Goal: Task Accomplishment & Management: Manage account settings

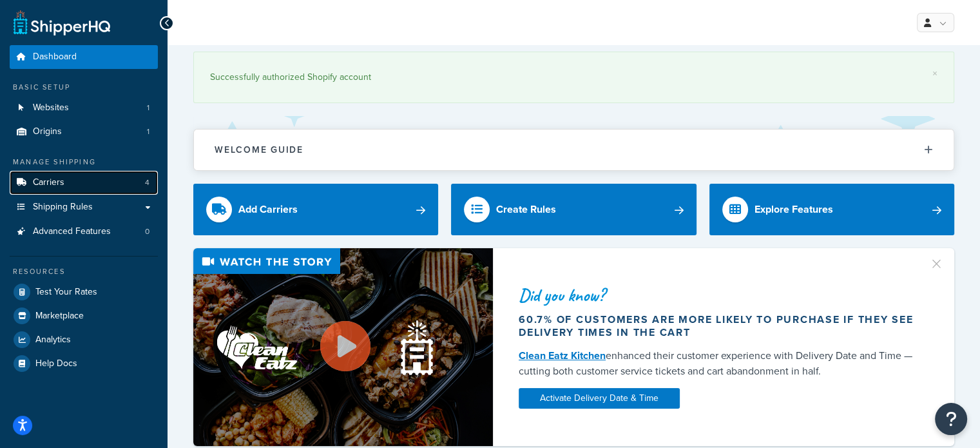
click at [108, 182] on link "Carriers 4" at bounding box center [84, 183] width 148 height 24
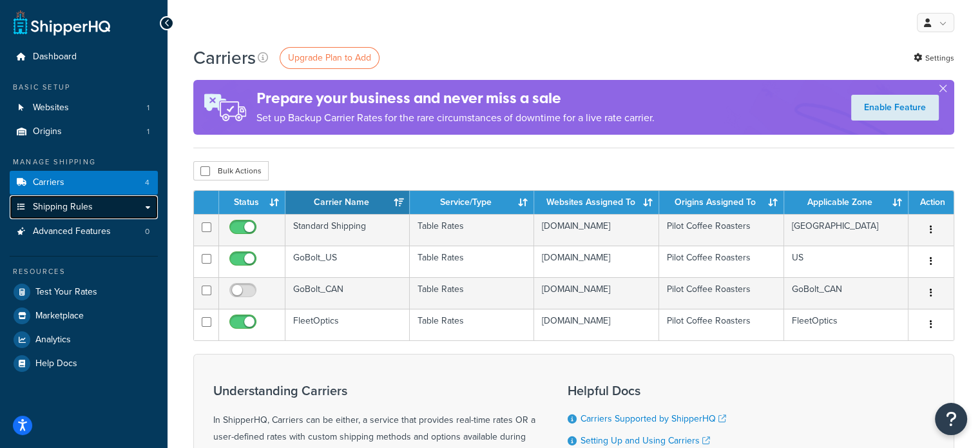
drag, startPoint x: 0, startPoint y: 0, endPoint x: 111, endPoint y: 205, distance: 233.4
click at [111, 205] on link "Shipping Rules" at bounding box center [84, 207] width 148 height 24
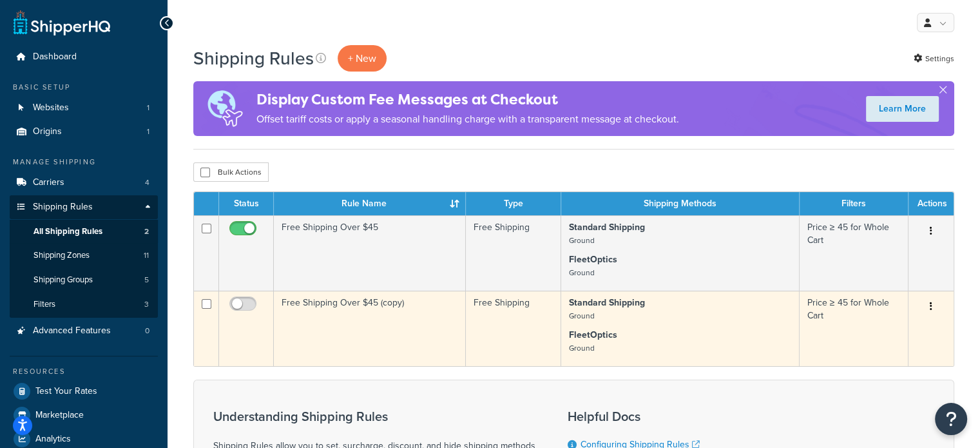
click at [928, 307] on button "button" at bounding box center [931, 306] width 18 height 21
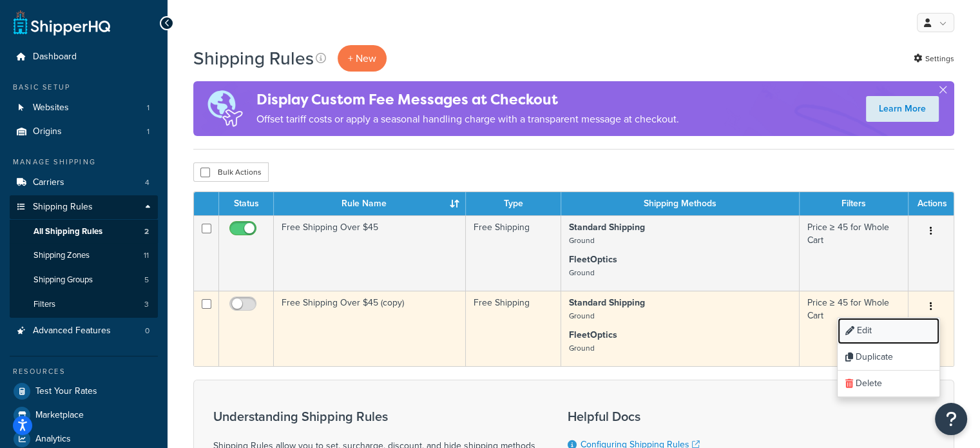
click at [890, 334] on link "Edit" at bounding box center [888, 331] width 102 height 26
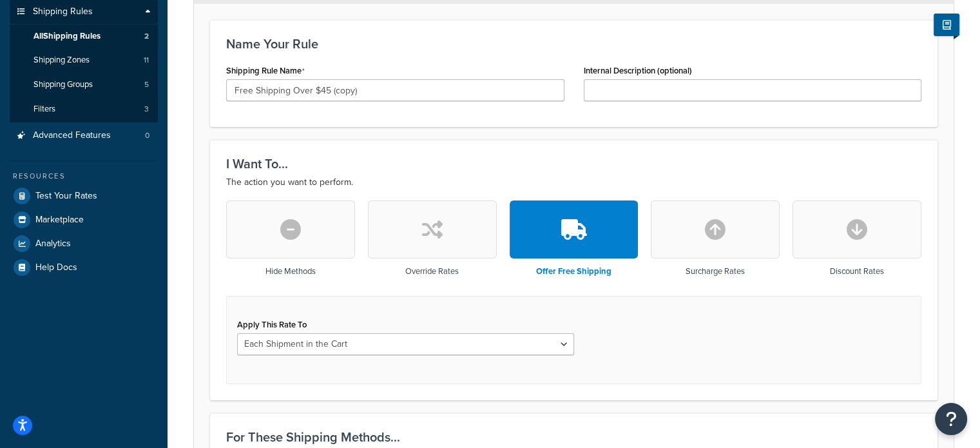
scroll to position [68, 0]
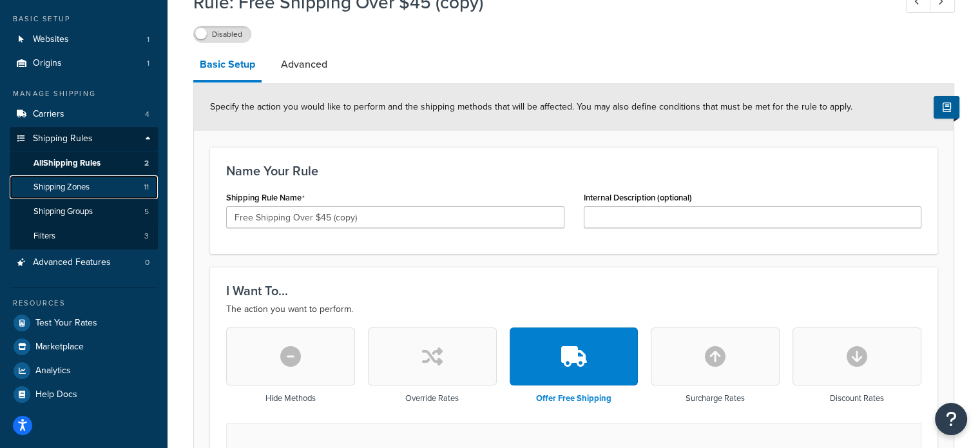
click at [95, 186] on link "Shipping Zones 11" at bounding box center [84, 187] width 148 height 24
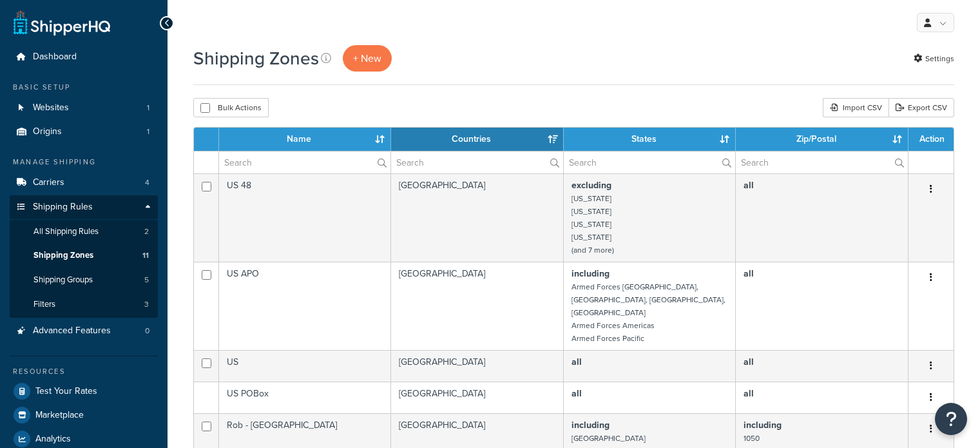
select select "15"
click at [99, 234] on span "All Shipping Rules" at bounding box center [65, 231] width 65 height 11
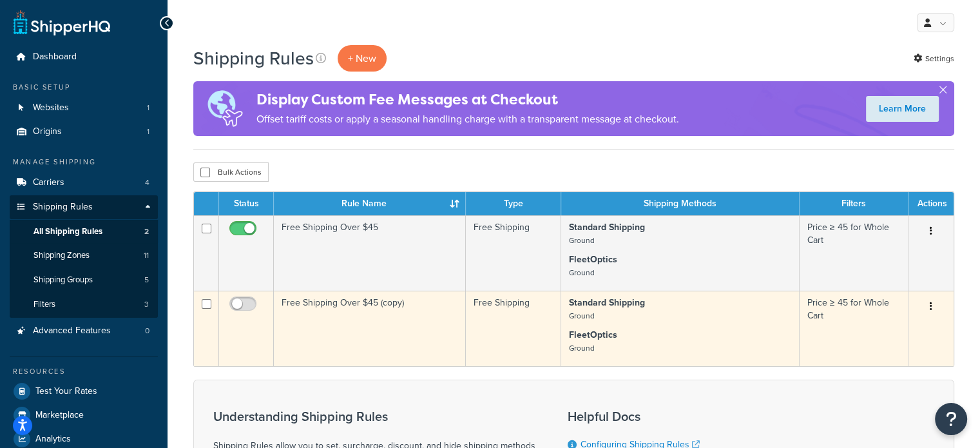
click at [935, 309] on button "button" at bounding box center [931, 306] width 18 height 21
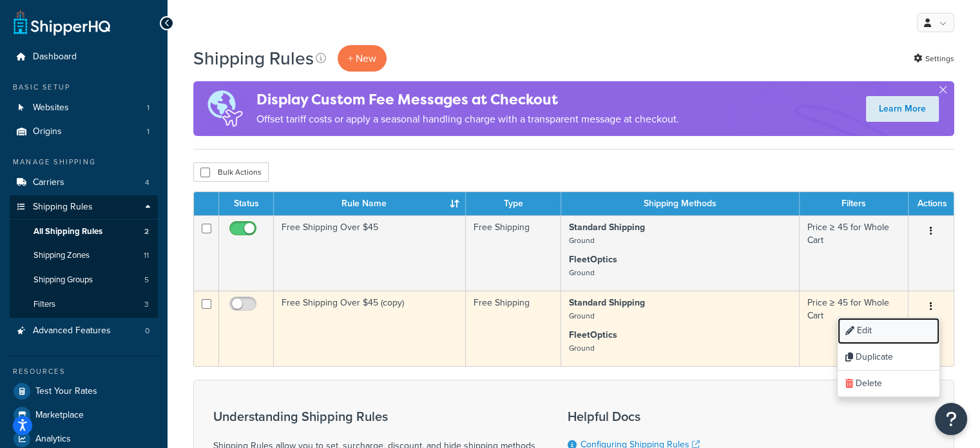
click at [901, 329] on link "Edit" at bounding box center [888, 331] width 102 height 26
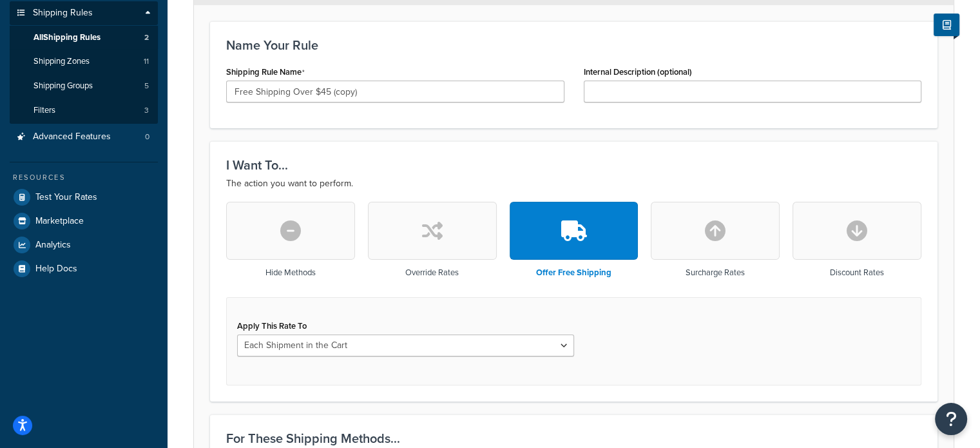
scroll to position [193, 0]
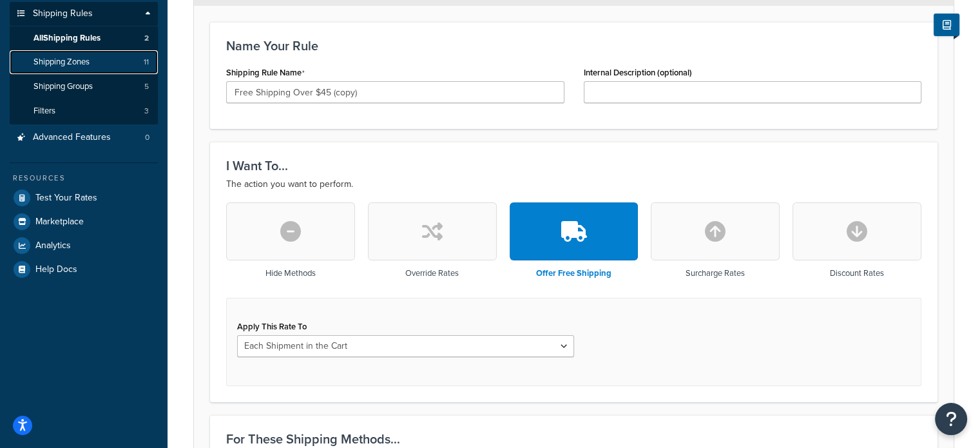
click at [94, 67] on link "Shipping Zones 11" at bounding box center [84, 62] width 148 height 24
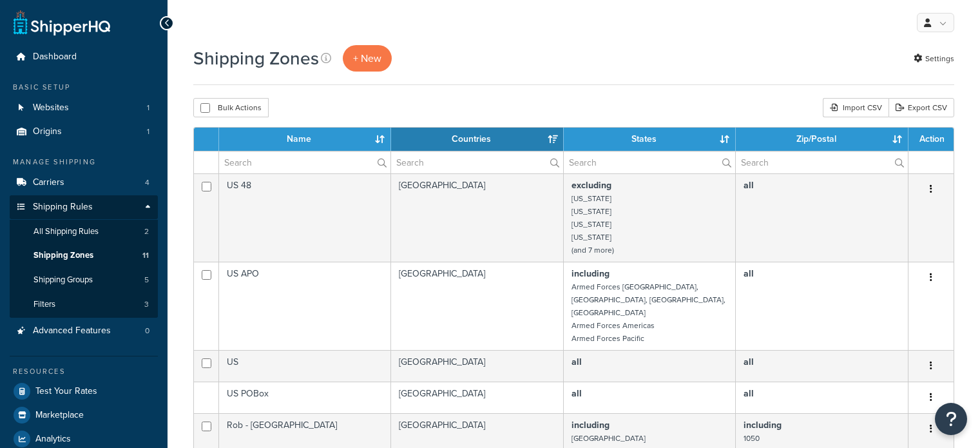
select select "15"
click at [368, 58] on span "+ New" at bounding box center [367, 58] width 28 height 15
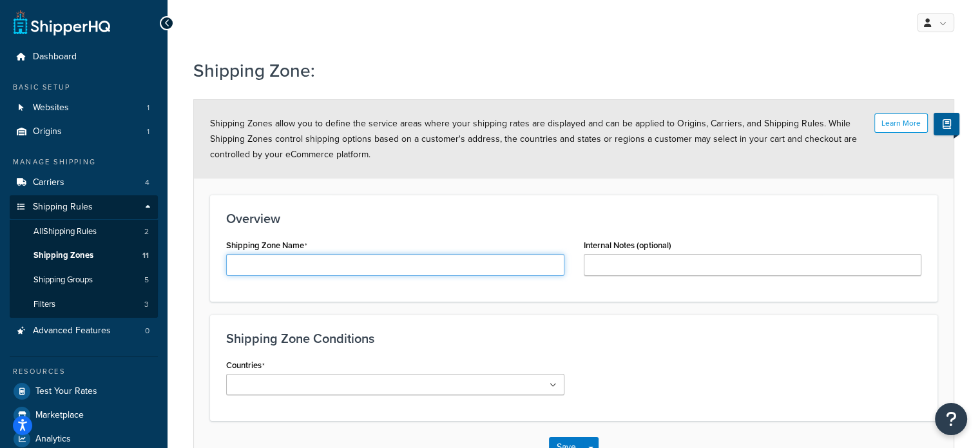
click at [294, 267] on input "Shipping Zone Name" at bounding box center [395, 265] width 338 height 22
type input "[PERSON_NAME] [GEOGRAPHIC_DATA]"
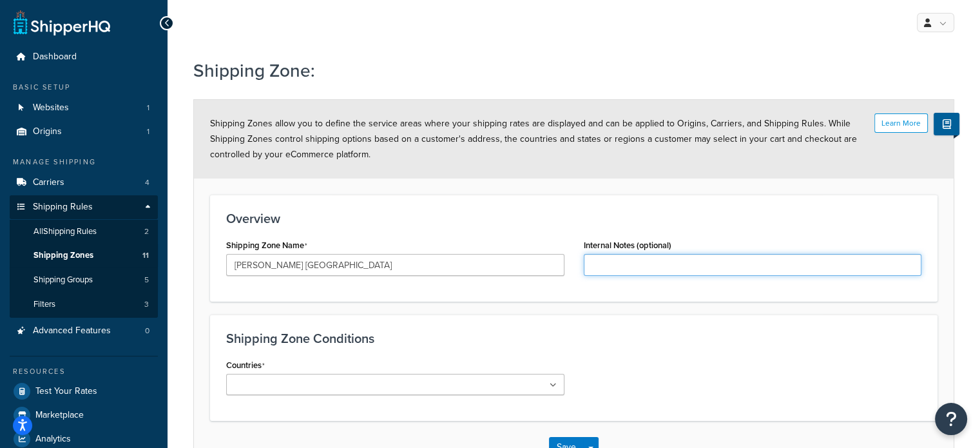
click at [625, 267] on input "Internal Notes (optional)" at bounding box center [753, 265] width 338 height 22
type input "Shipping zone to Rob W. only"
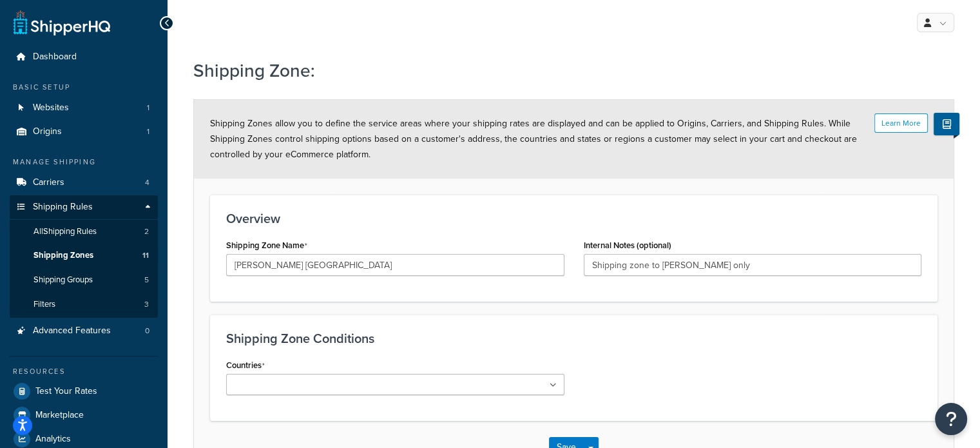
click at [502, 381] on ul at bounding box center [395, 384] width 338 height 21
type input "new"
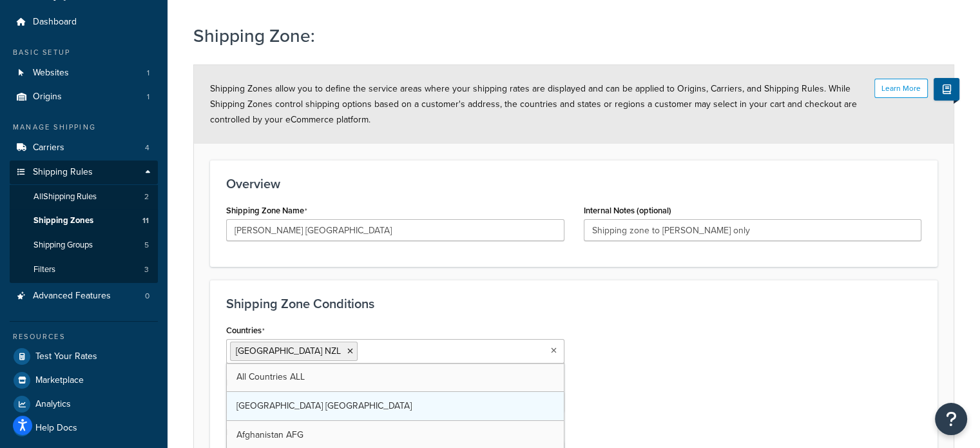
scroll to position [64, 0]
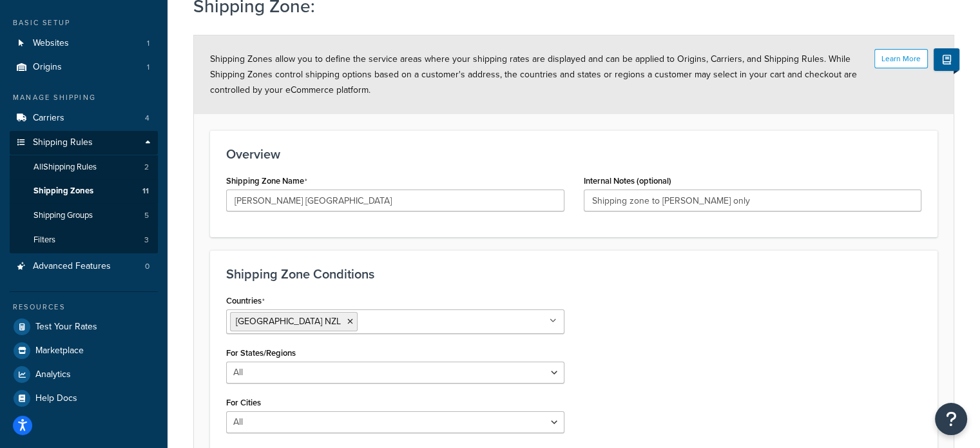
click at [605, 285] on div "Shipping Zone Conditions Countries New Zealand NZL All Countries ALL United Sta…" at bounding box center [573, 379] width 727 height 258
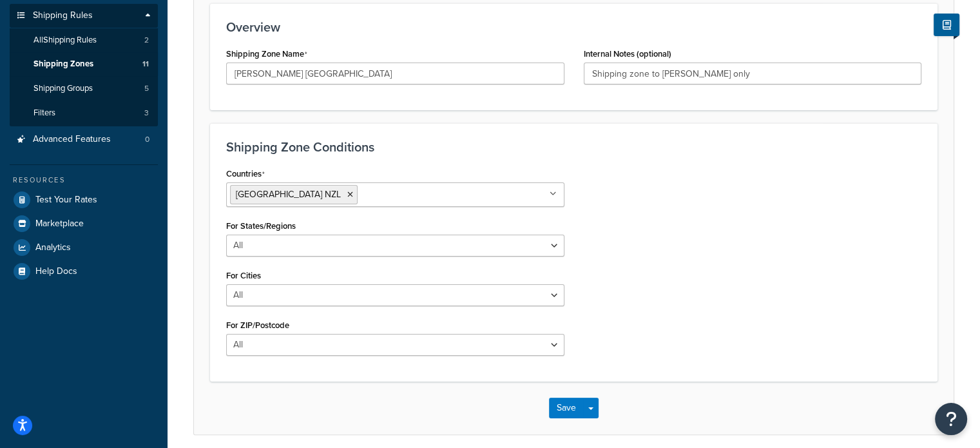
scroll to position [193, 0]
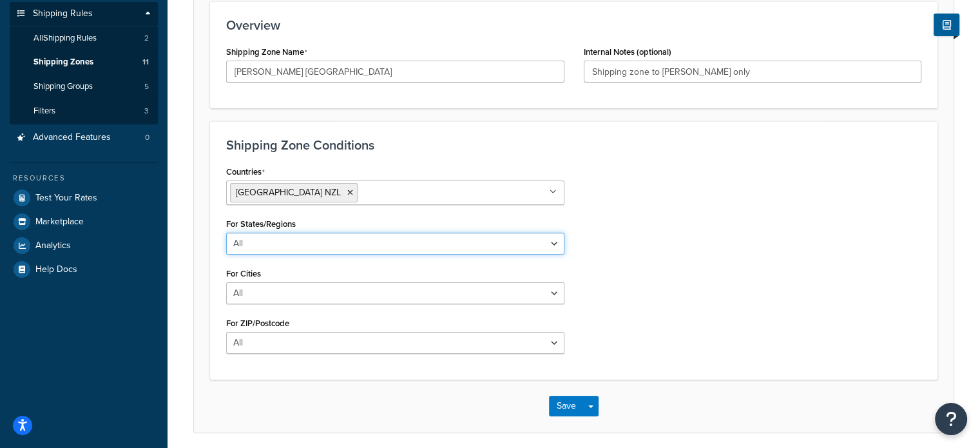
click at [266, 244] on select "All Including Excluding" at bounding box center [395, 244] width 338 height 22
select select "including"
click at [226, 233] on select "All Including Excluding" at bounding box center [395, 244] width 338 height 22
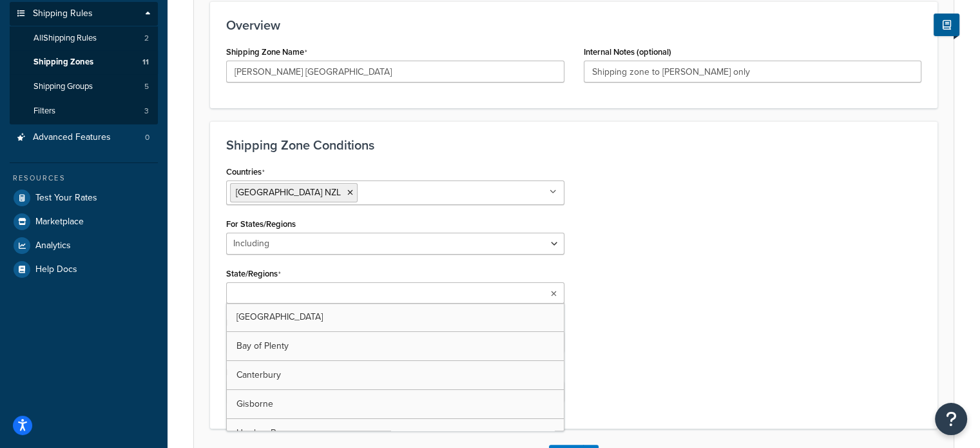
click at [263, 289] on input "State/Regions" at bounding box center [287, 294] width 114 height 14
click at [602, 291] on div "Countries New Zealand NZL All Countries ALL United States USA Afghanistan AFG A…" at bounding box center [573, 288] width 714 height 253
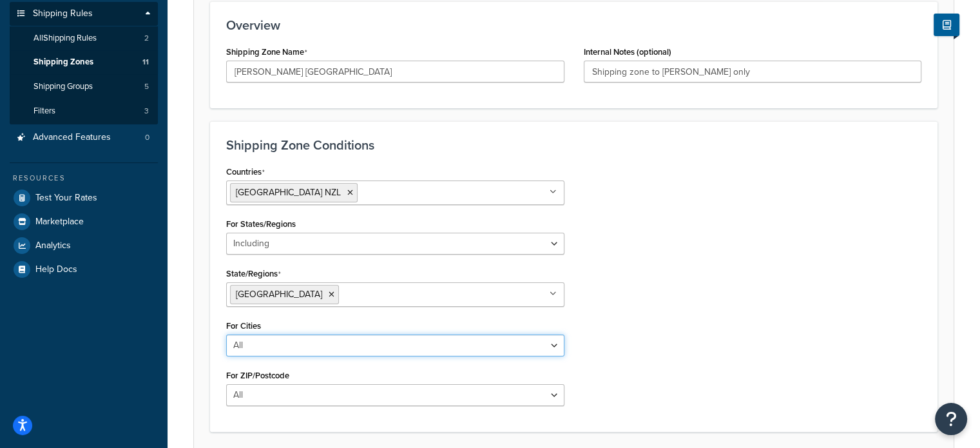
click at [249, 347] on select "All Including Excluding" at bounding box center [395, 345] width 338 height 22
select select "including"
click at [226, 334] on select "All Including Excluding" at bounding box center [395, 345] width 338 height 22
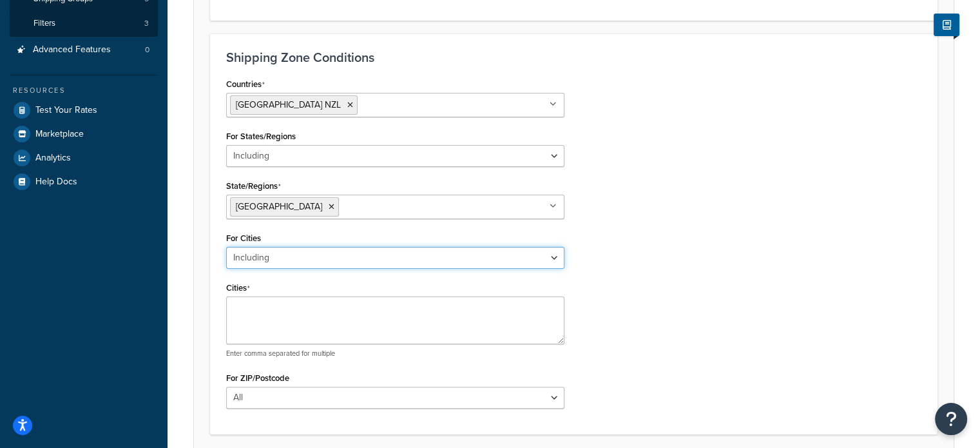
scroll to position [322, 0]
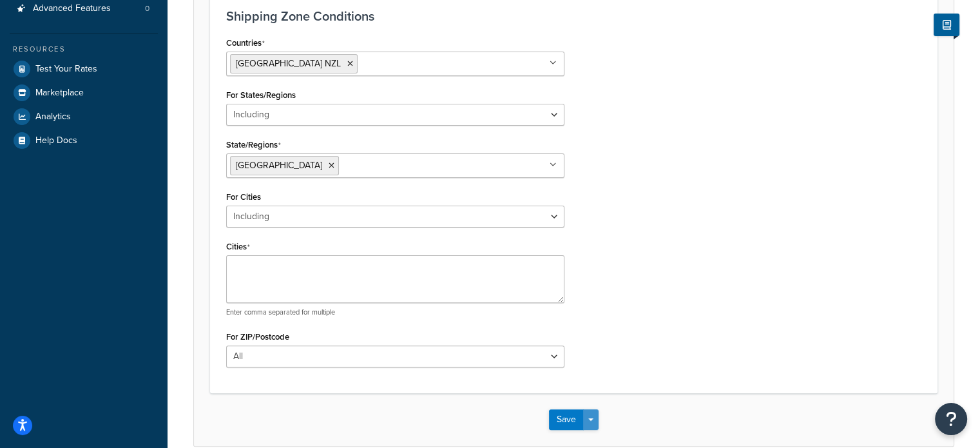
click at [596, 415] on button "Save Dropdown" at bounding box center [590, 419] width 15 height 21
click at [605, 377] on div "Shipping Zone Conditions Countries New Zealand NZL All Countries ALL United Sta…" at bounding box center [573, 192] width 727 height 400
click at [335, 270] on textarea "Cities" at bounding box center [395, 279] width 338 height 48
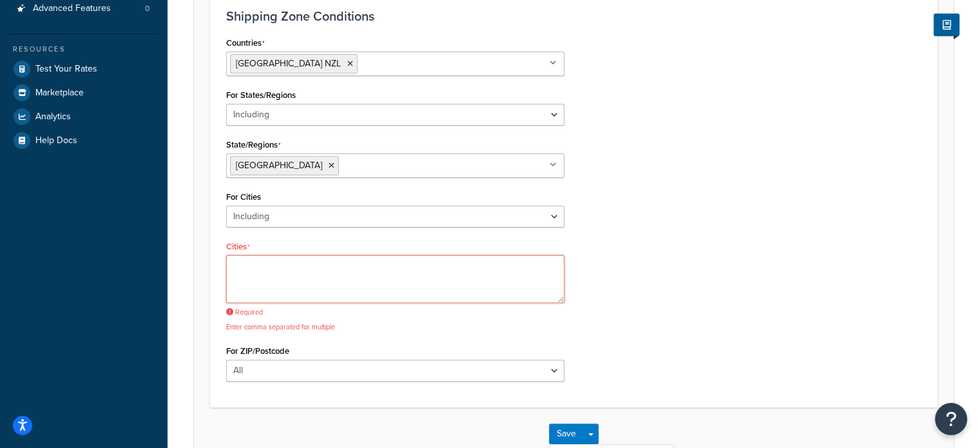
paste textarea "Remuera"
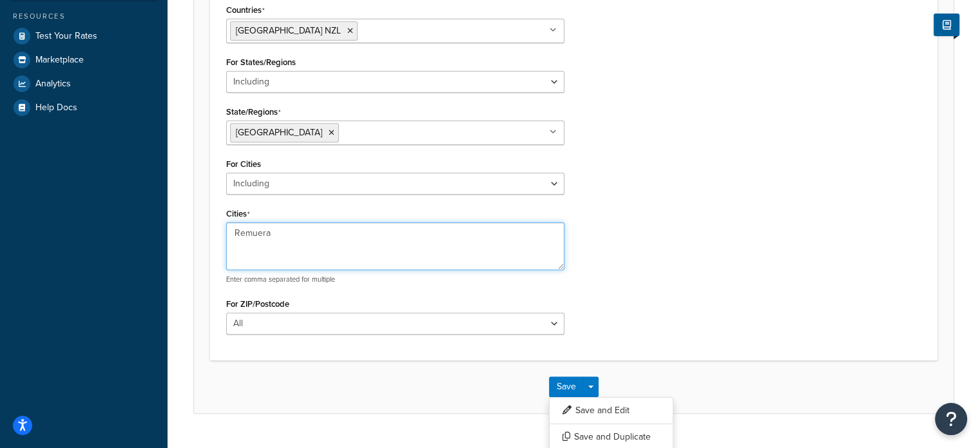
scroll to position [383, 0]
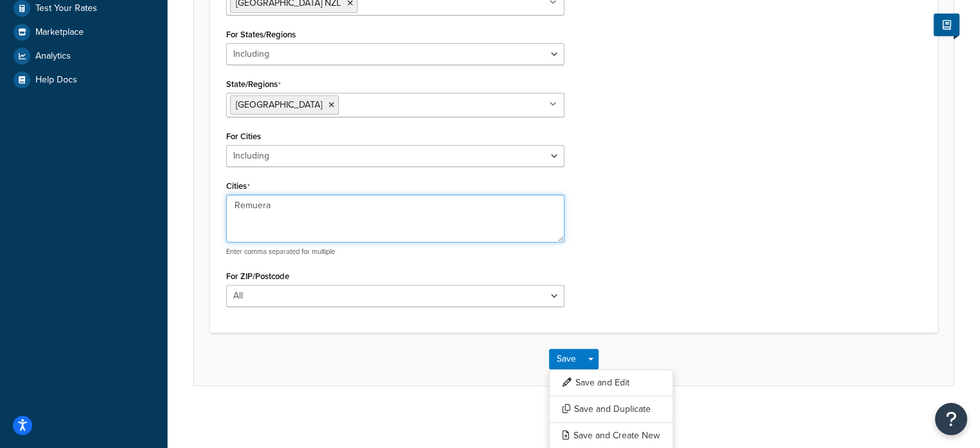
type textarea "Remuera"
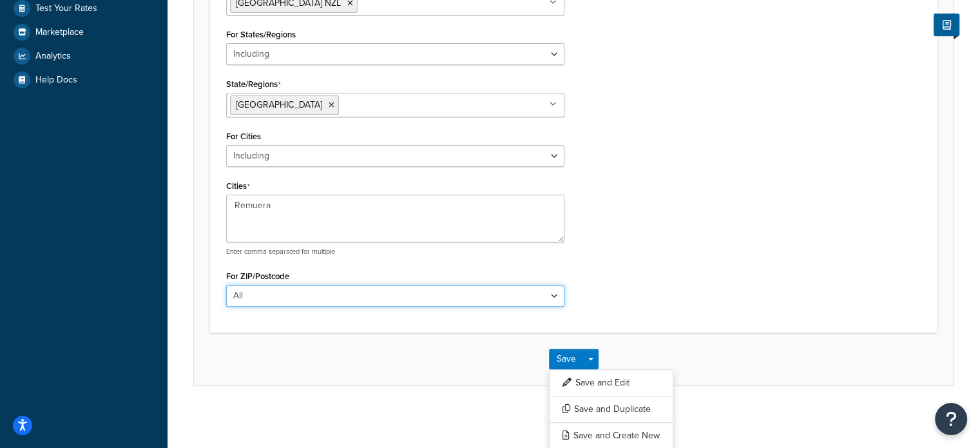
click at [317, 292] on select "All Including Excluding" at bounding box center [395, 296] width 338 height 22
select select "including"
click at [226, 285] on select "All Including Excluding" at bounding box center [395, 296] width 338 height 22
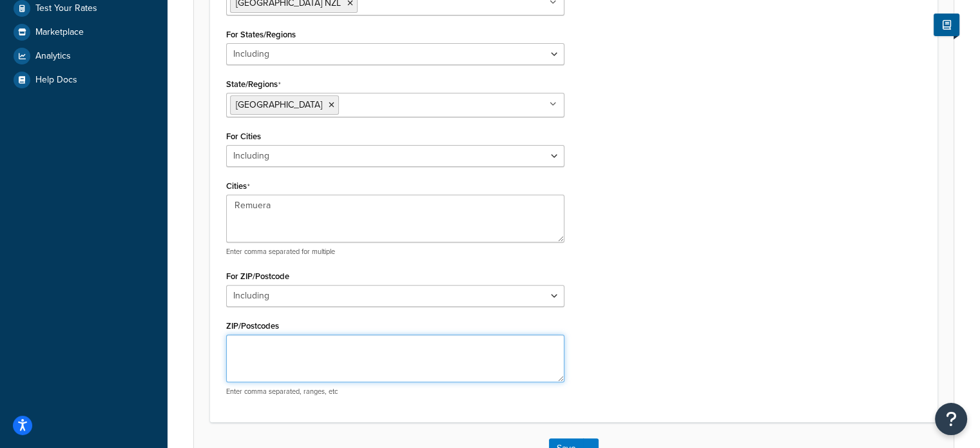
click at [292, 357] on textarea "ZIP/Postcodes" at bounding box center [395, 358] width 338 height 48
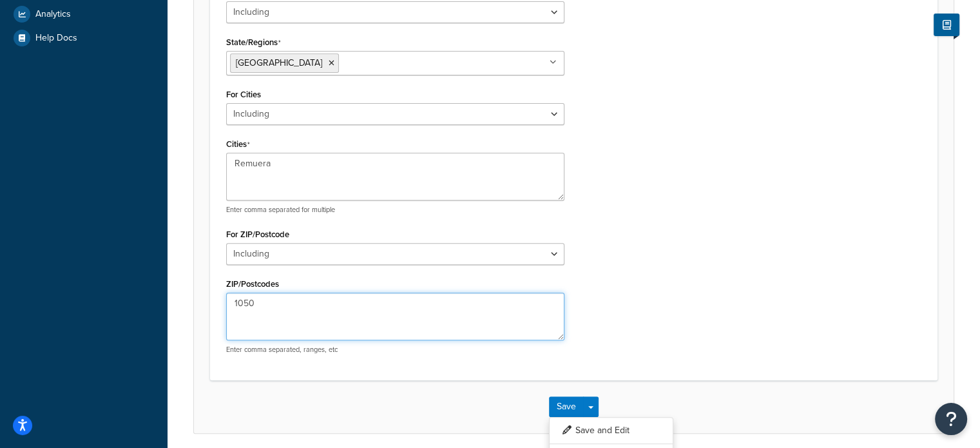
scroll to position [472, 0]
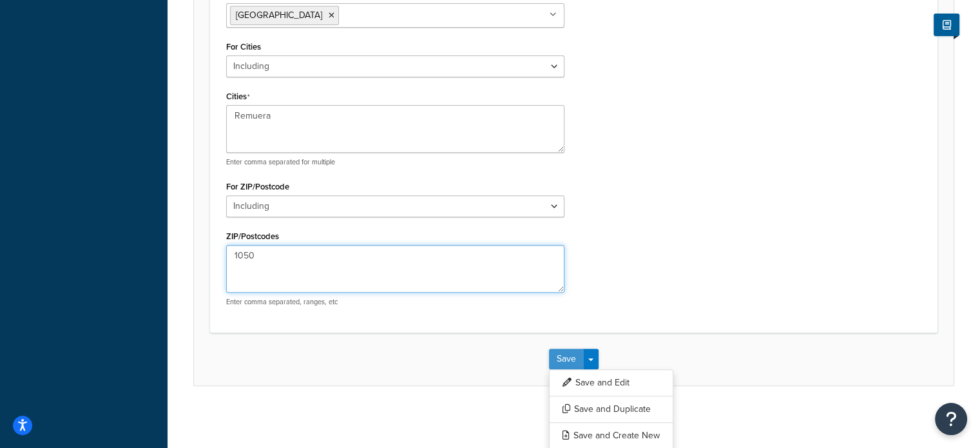
type textarea "1050"
click at [564, 356] on button "Save" at bounding box center [566, 358] width 35 height 21
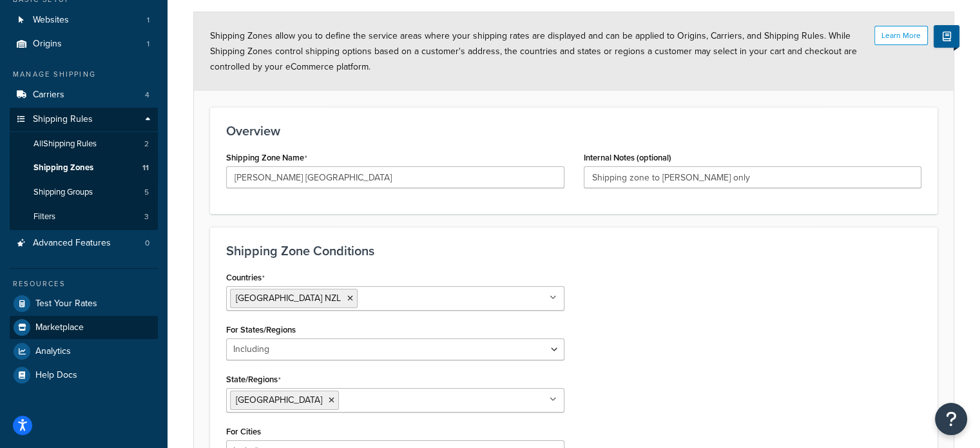
scroll to position [86, 0]
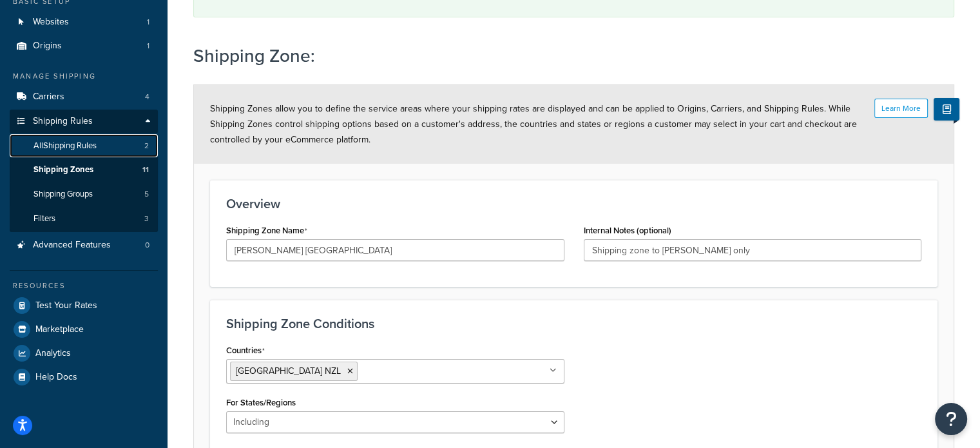
click at [95, 145] on span "All Shipping Rules" at bounding box center [64, 145] width 63 height 11
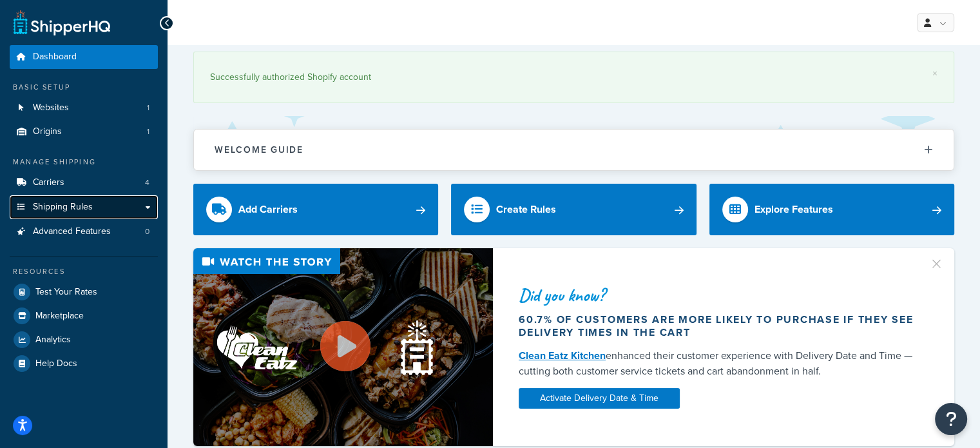
click at [99, 197] on link "Shipping Rules" at bounding box center [84, 207] width 148 height 24
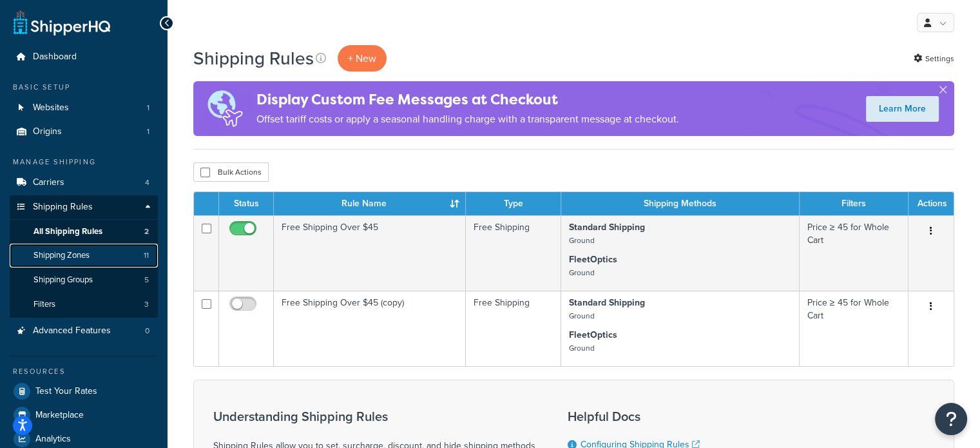
click at [85, 254] on span "Shipping Zones" at bounding box center [61, 255] width 56 height 11
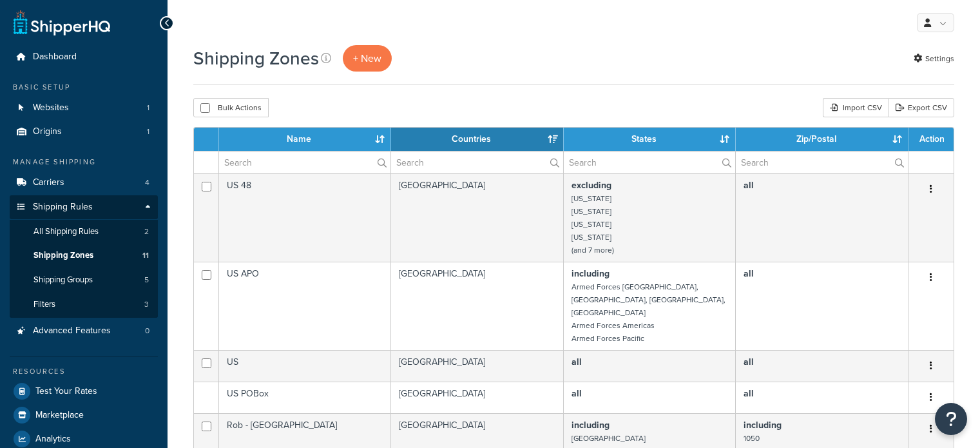
select select "15"
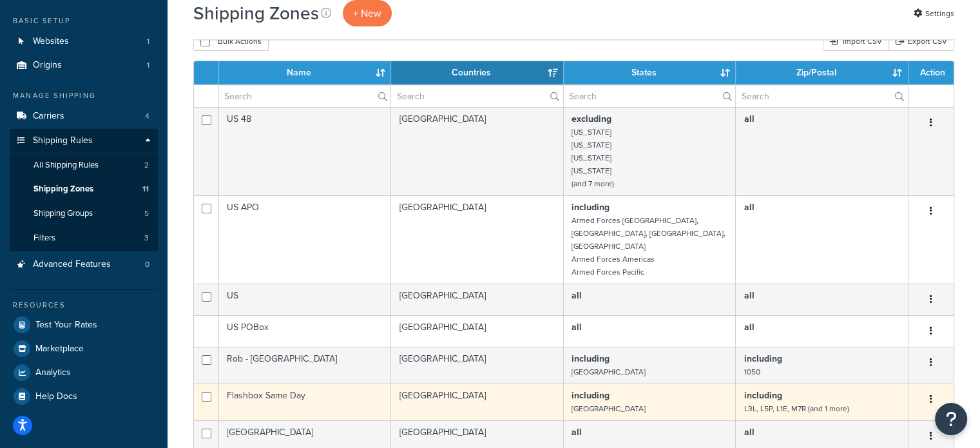
scroll to position [64, 0]
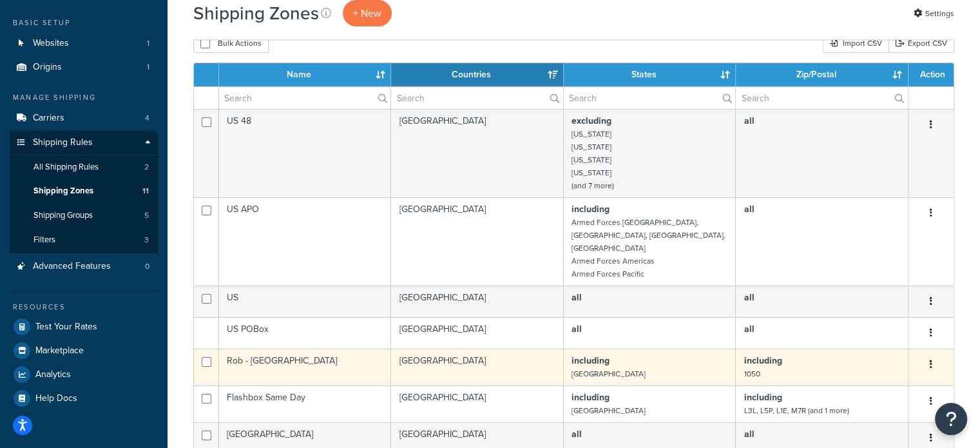
click at [928, 354] on button "button" at bounding box center [931, 364] width 18 height 21
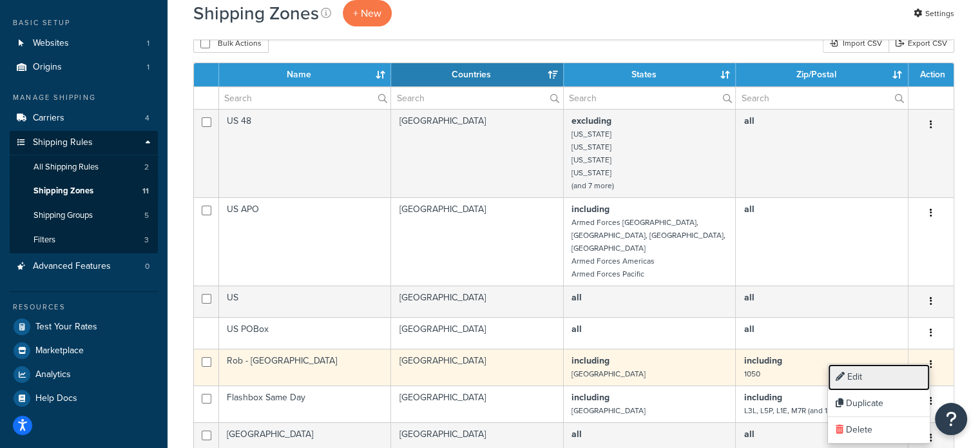
click at [871, 378] on link "Edit" at bounding box center [879, 377] width 102 height 26
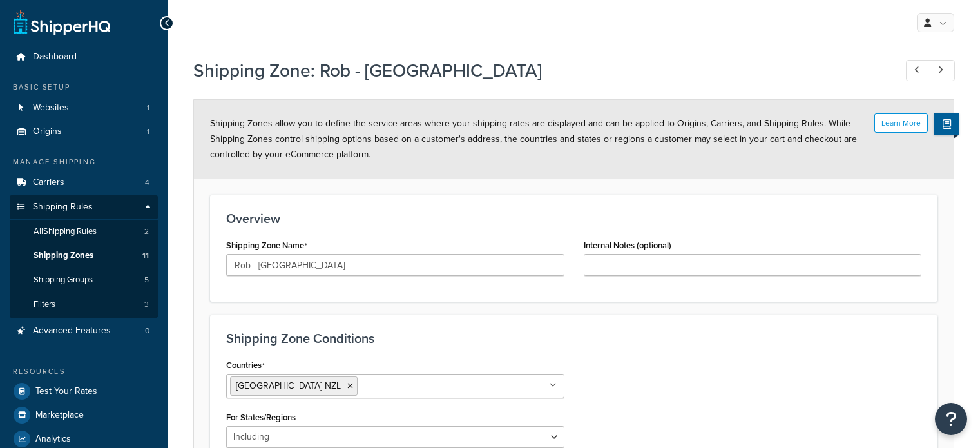
select select "including"
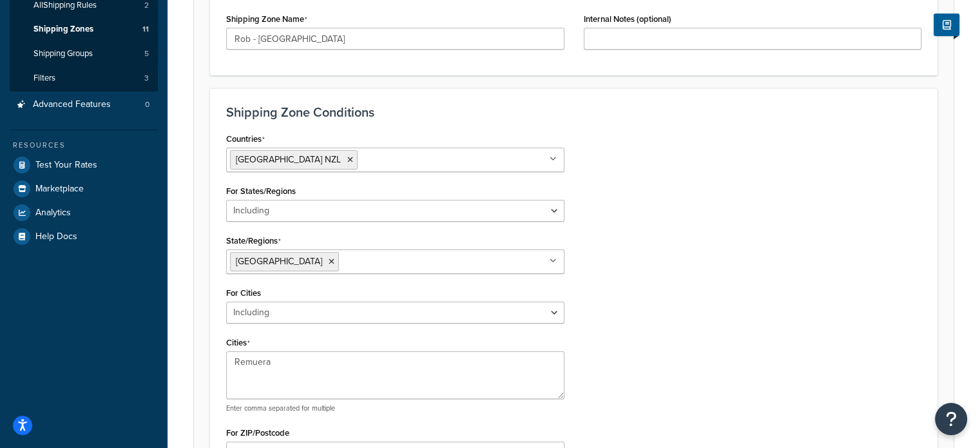
scroll to position [258, 0]
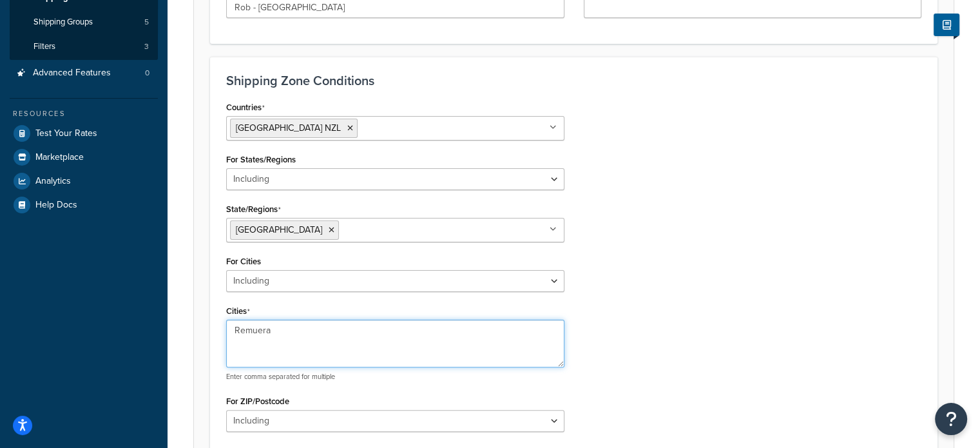
drag, startPoint x: 319, startPoint y: 323, endPoint x: 236, endPoint y: 326, distance: 83.8
click at [236, 326] on textarea "Remuera" at bounding box center [395, 343] width 338 height 48
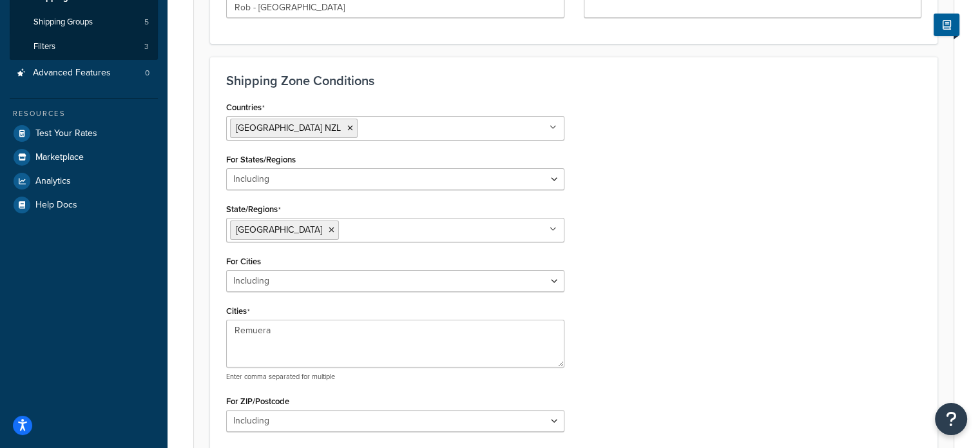
click at [661, 168] on div "Countries New Zealand NZL All Countries ALL United States USA Afghanistan AFG A…" at bounding box center [573, 314] width 714 height 433
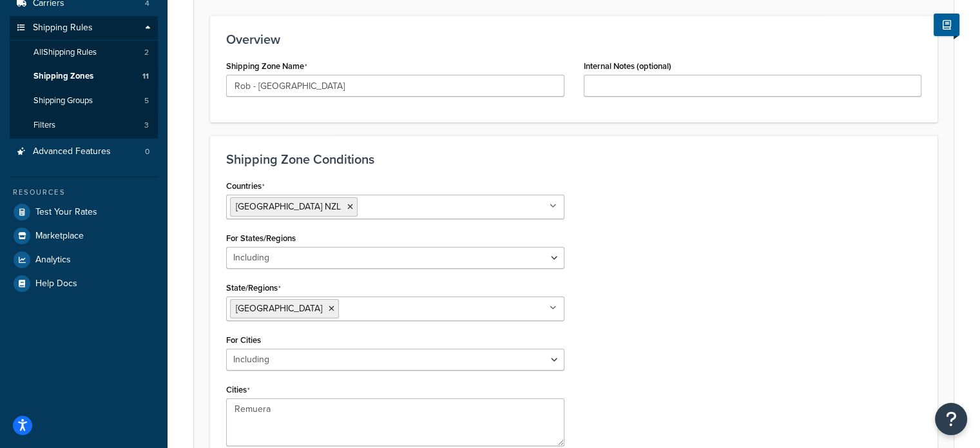
scroll to position [451, 0]
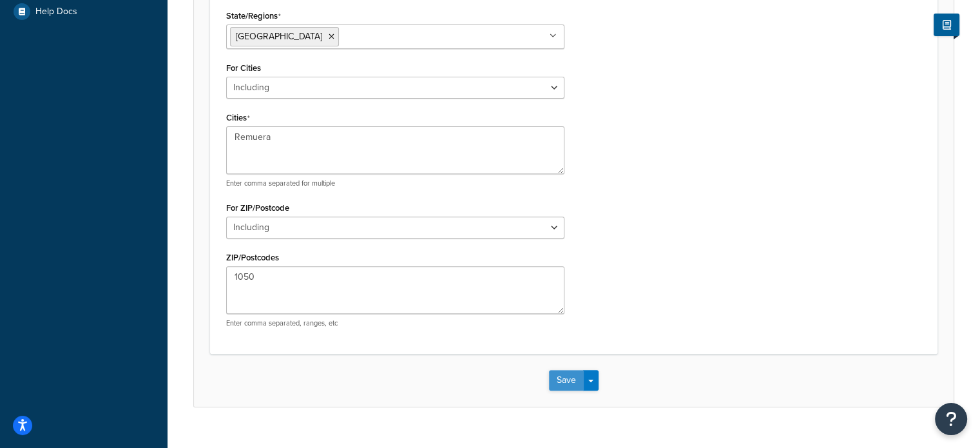
click at [564, 383] on button "Save" at bounding box center [566, 380] width 35 height 21
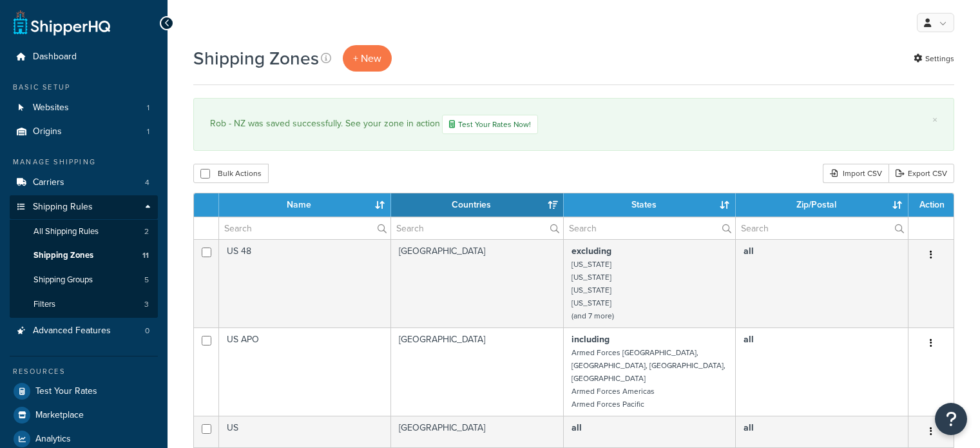
select select "15"
click at [88, 278] on span "Shipping Groups" at bounding box center [62, 279] width 59 height 11
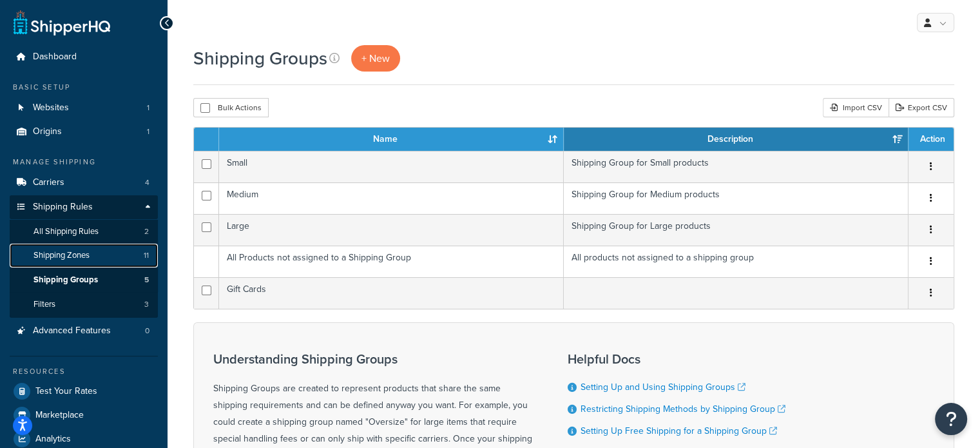
click at [86, 258] on span "Shipping Zones" at bounding box center [61, 255] width 56 height 11
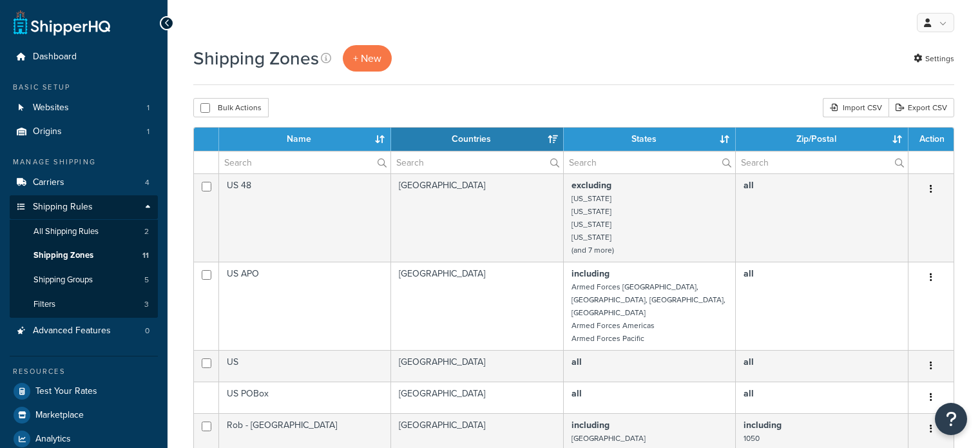
select select "15"
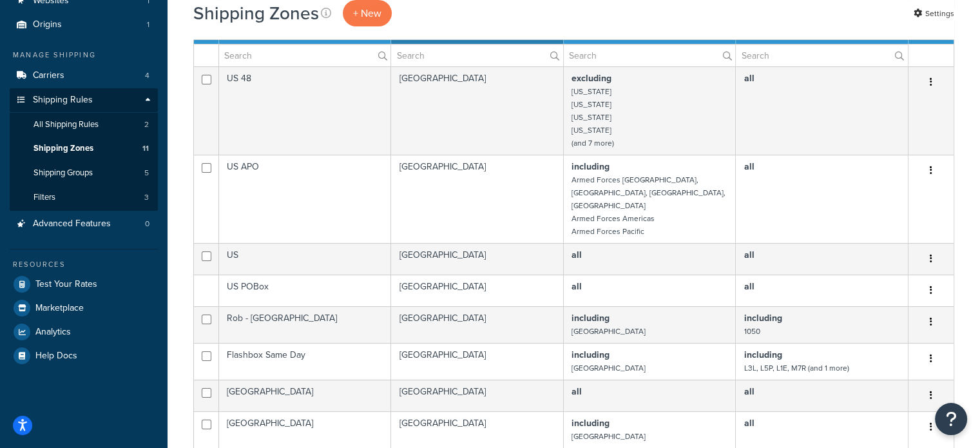
scroll to position [129, 0]
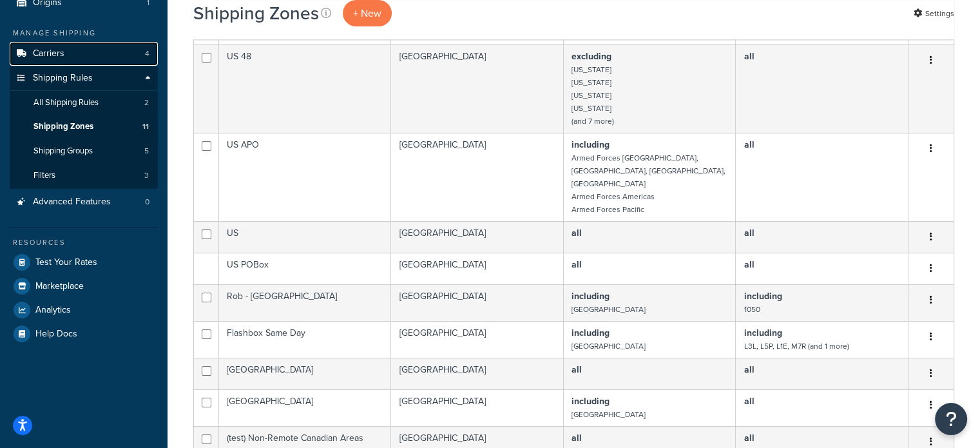
click at [94, 56] on link "Carriers 4" at bounding box center [84, 54] width 148 height 24
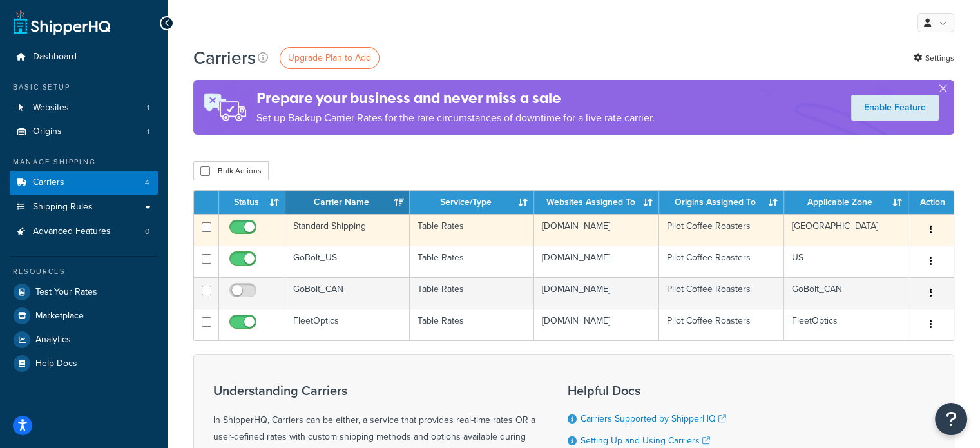
click at [930, 231] on icon "button" at bounding box center [930, 229] width 3 height 9
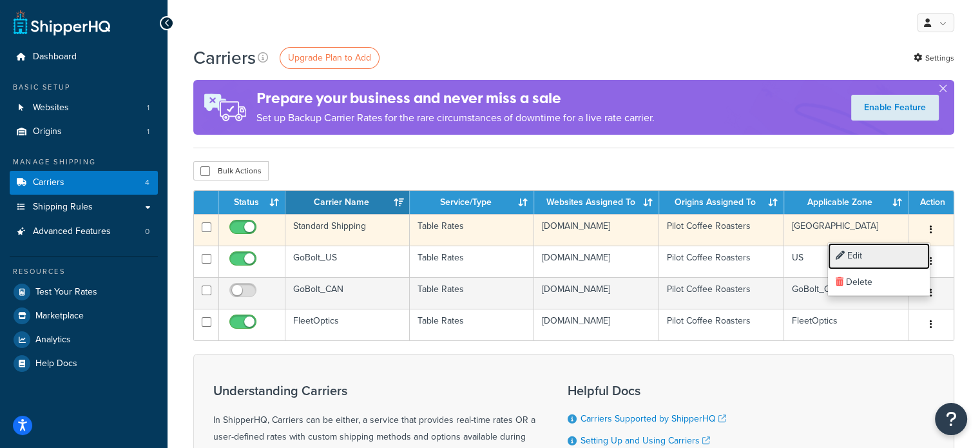
click at [873, 256] on link "Edit" at bounding box center [879, 256] width 102 height 26
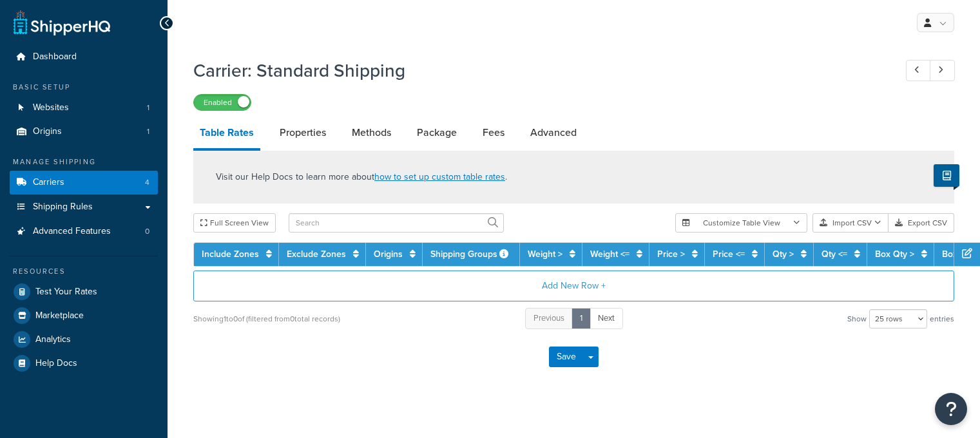
select select "25"
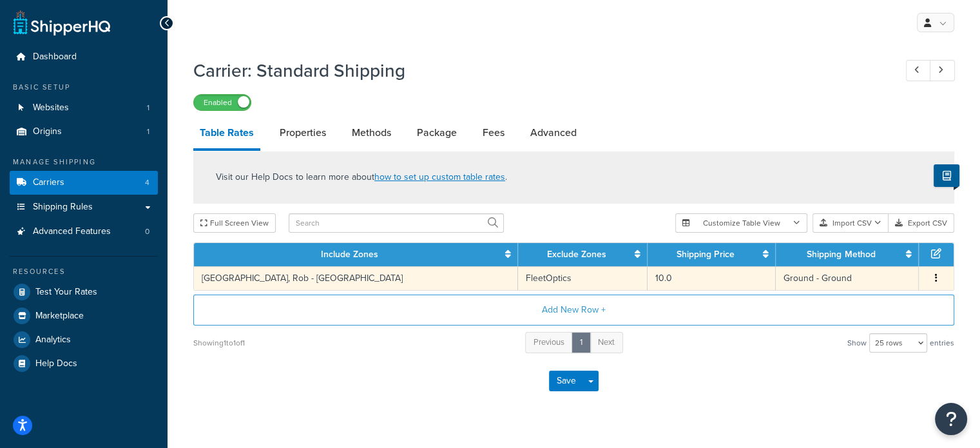
click at [934, 278] on button "button" at bounding box center [936, 278] width 10 height 14
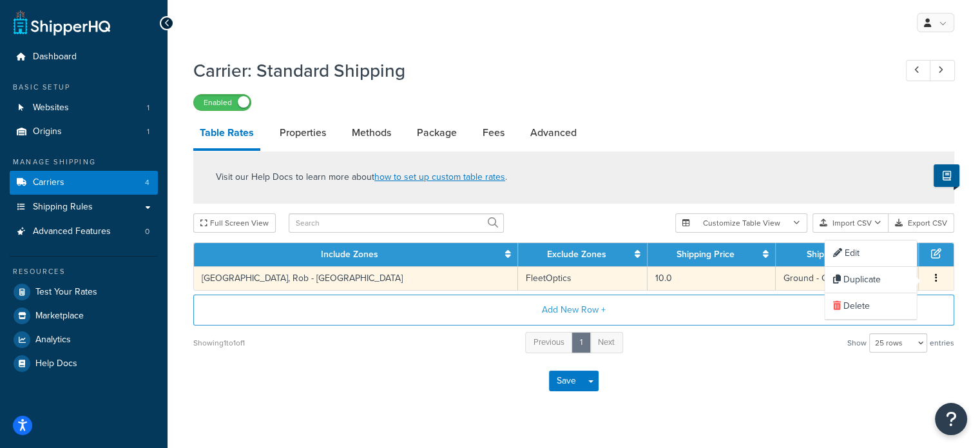
click at [934, 278] on button "button" at bounding box center [936, 278] width 10 height 14
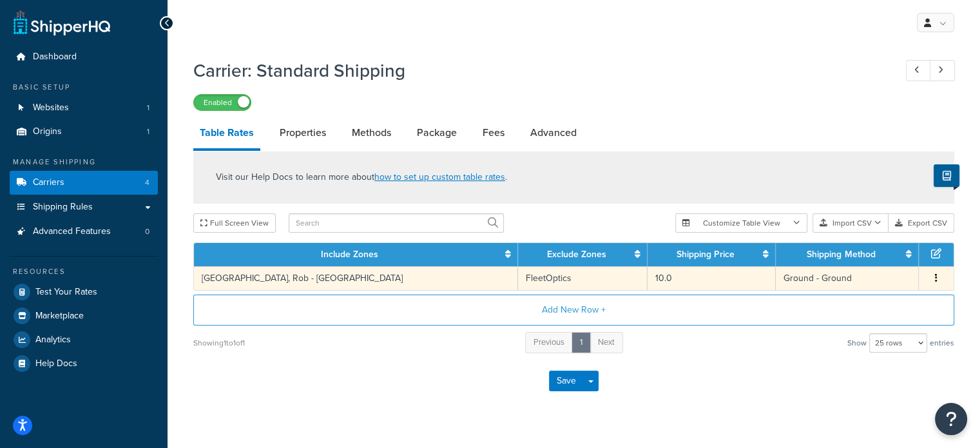
click at [198, 376] on div "Save Save Dropdown Save and Edit" at bounding box center [573, 380] width 761 height 53
click at [938, 280] on button "button" at bounding box center [936, 278] width 10 height 14
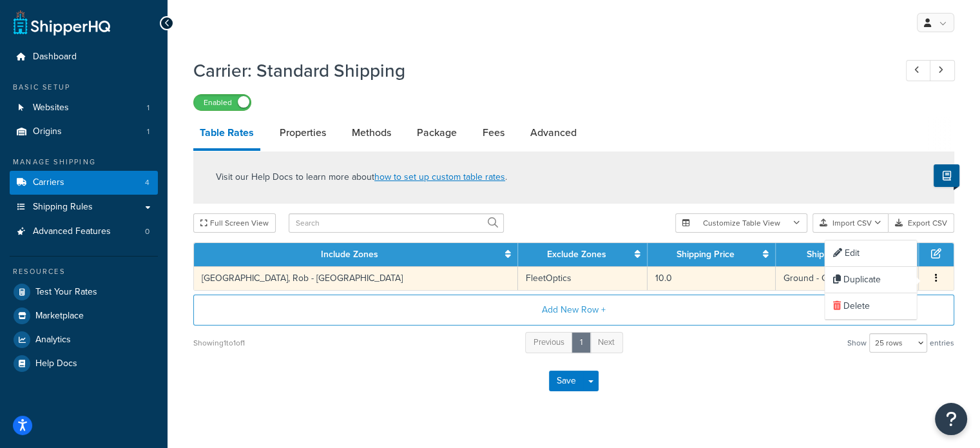
click at [938, 280] on button "button" at bounding box center [936, 278] width 10 height 14
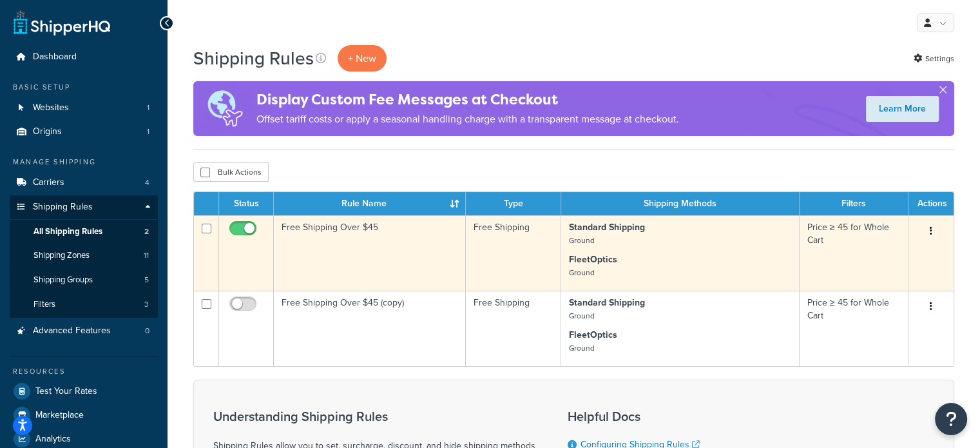
click at [929, 233] on button "button" at bounding box center [931, 231] width 18 height 21
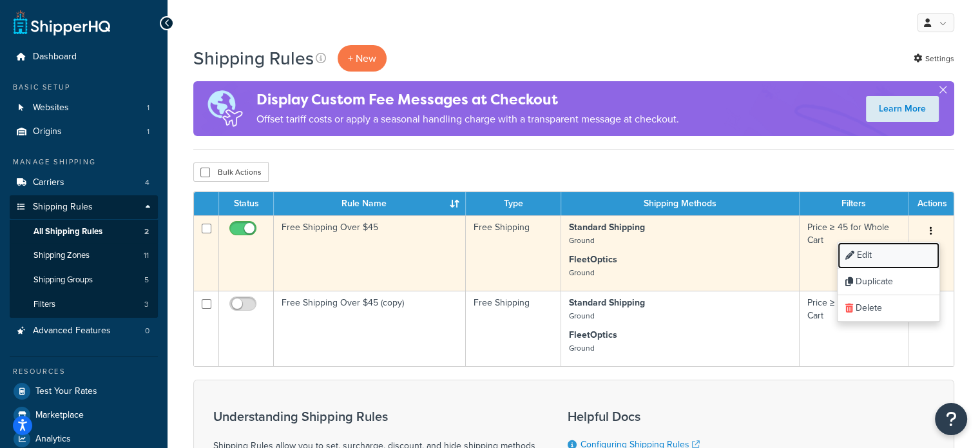
click at [897, 257] on link "Edit" at bounding box center [888, 255] width 102 height 26
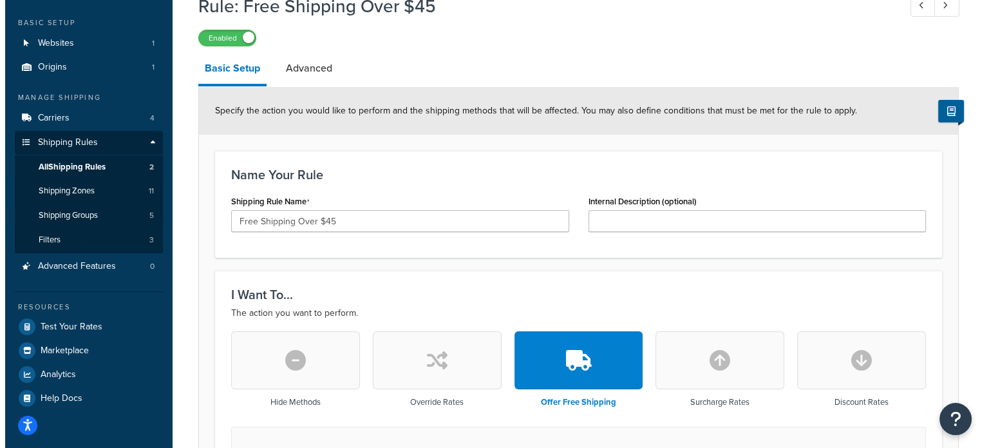
scroll to position [451, 0]
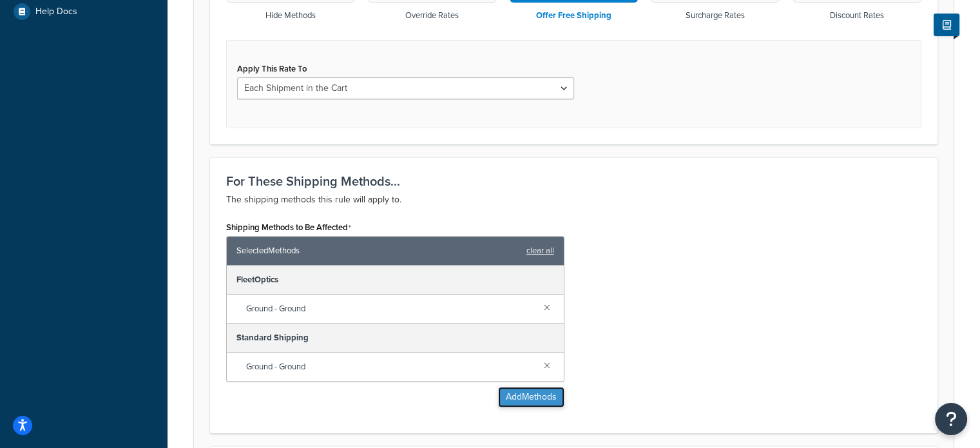
click at [513, 396] on button "Add Methods" at bounding box center [531, 396] width 66 height 21
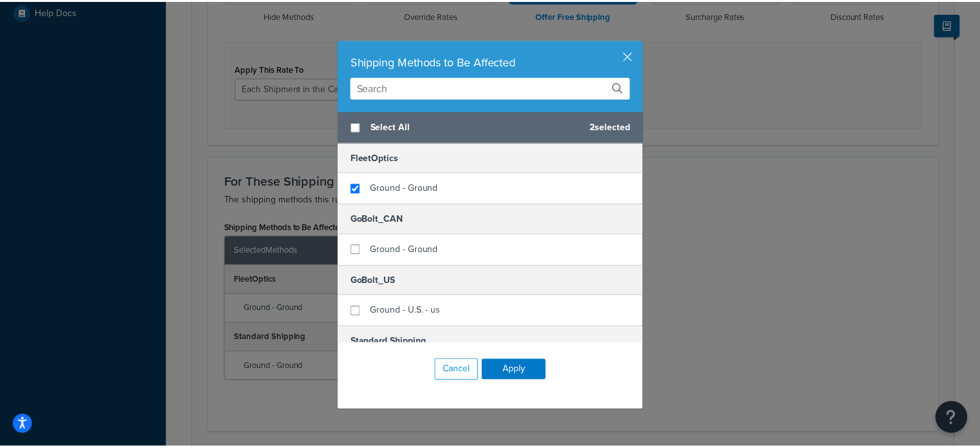
scroll to position [44, 0]
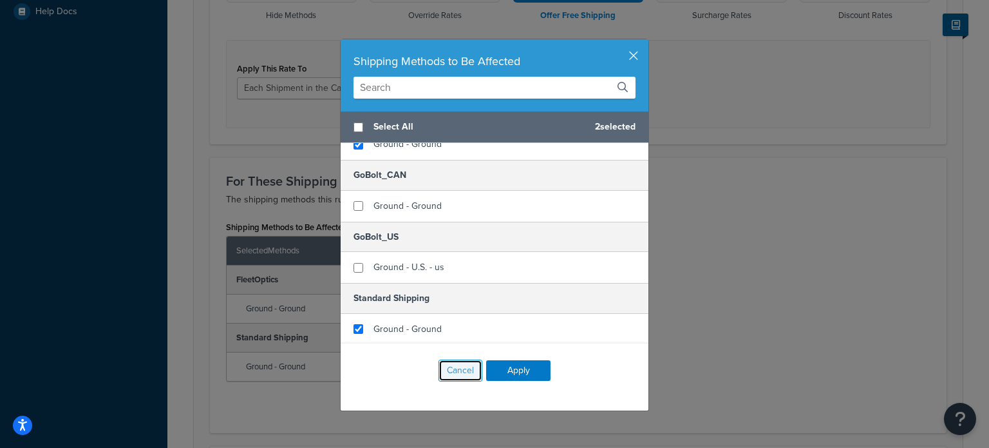
click at [459, 365] on button "Cancel" at bounding box center [461, 370] width 44 height 22
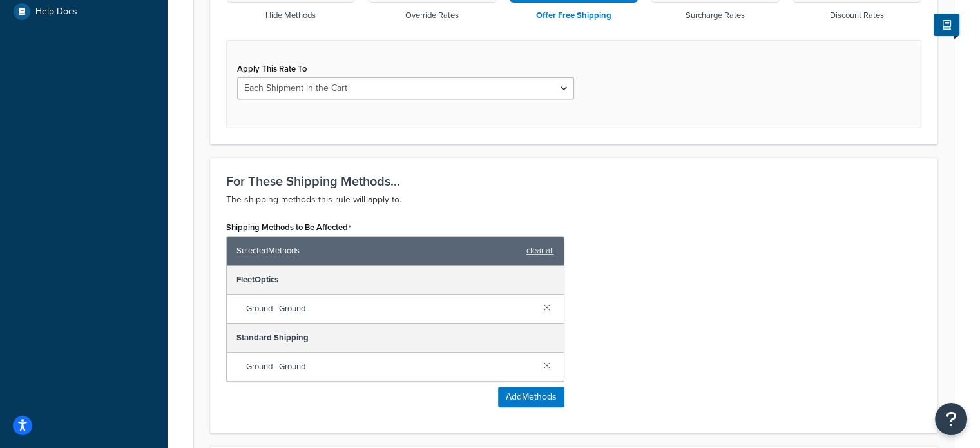
scroll to position [0, 0]
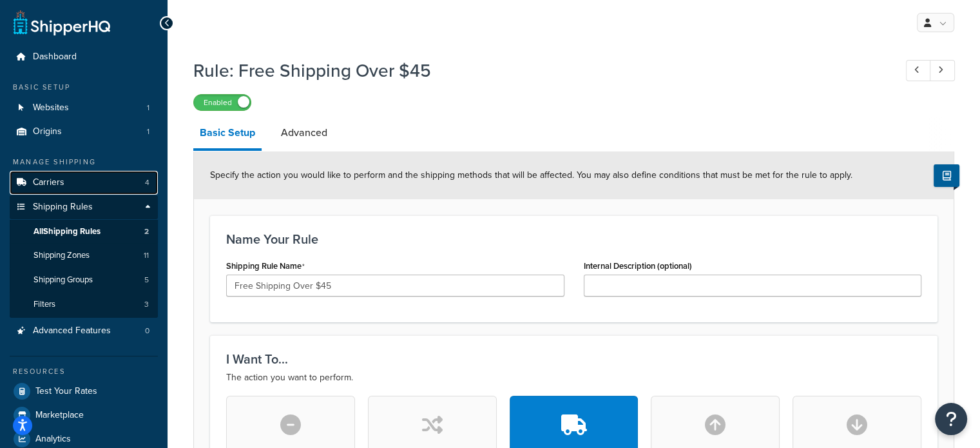
click at [64, 178] on link "Carriers 4" at bounding box center [84, 183] width 148 height 24
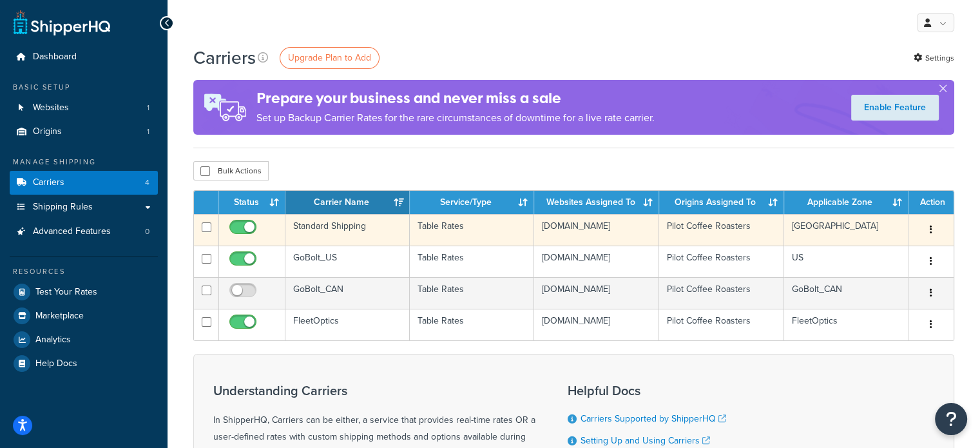
click at [931, 230] on icon "button" at bounding box center [930, 229] width 3 height 9
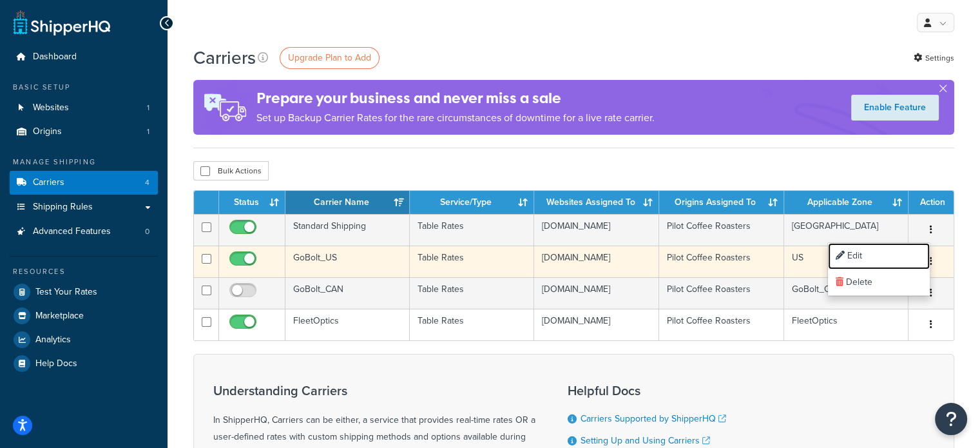
click at [876, 258] on link "Edit" at bounding box center [879, 256] width 102 height 26
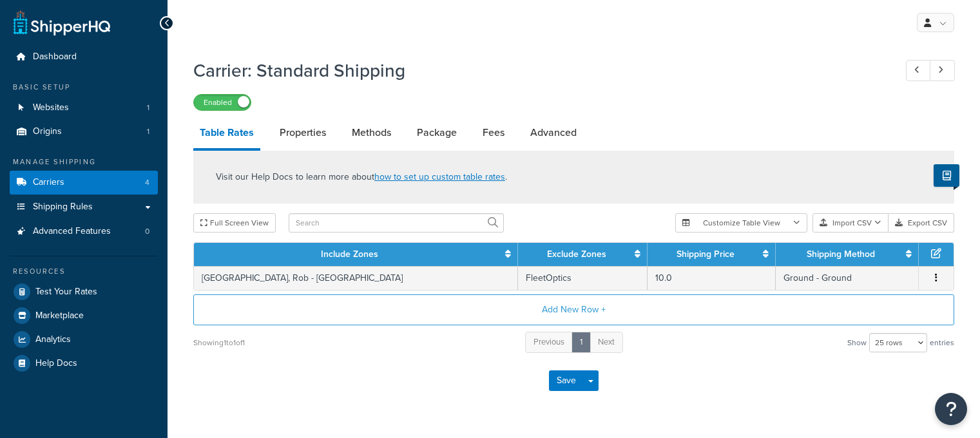
select select "25"
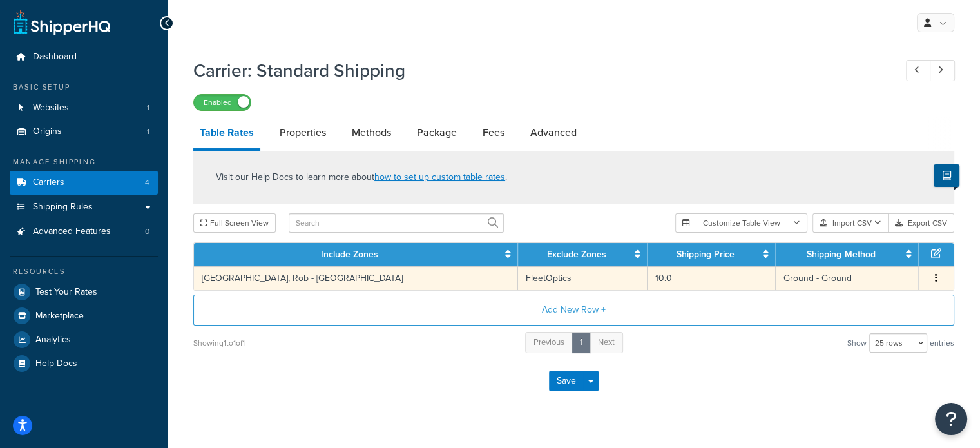
click at [934, 281] on button "button" at bounding box center [936, 278] width 10 height 14
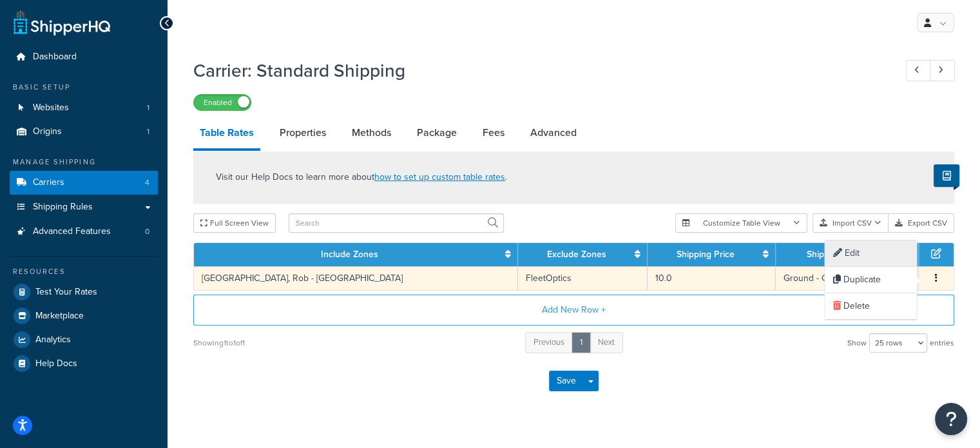
click at [879, 260] on div "Edit" at bounding box center [869, 253] width 91 height 26
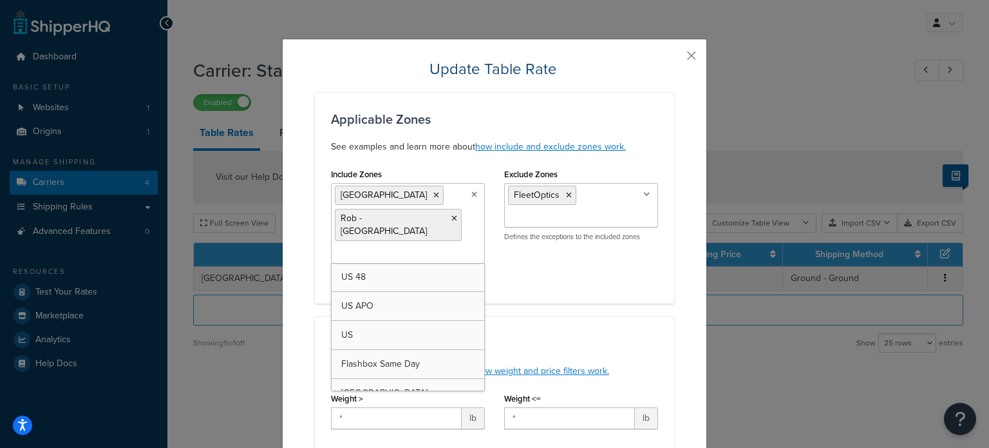
click at [472, 191] on icon at bounding box center [475, 195] width 6 height 8
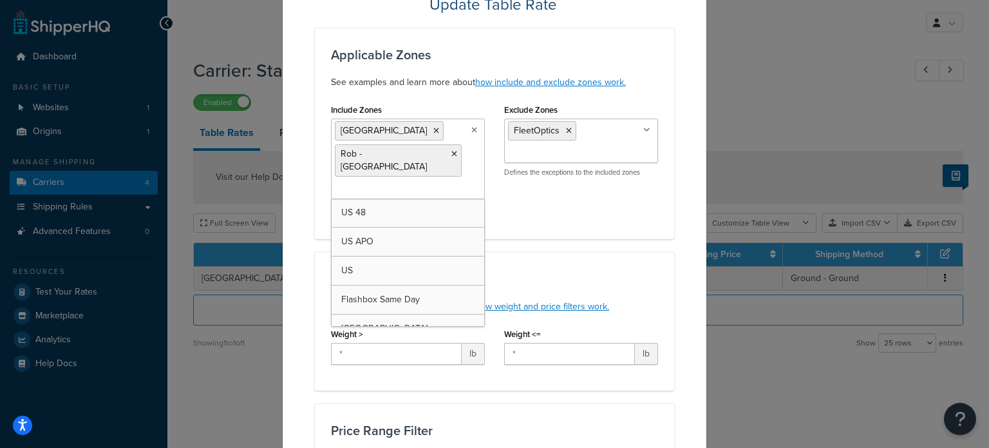
drag, startPoint x: 437, startPoint y: 128, endPoint x: 428, endPoint y: 133, distance: 11.0
click at [452, 150] on icon at bounding box center [455, 154] width 6 height 8
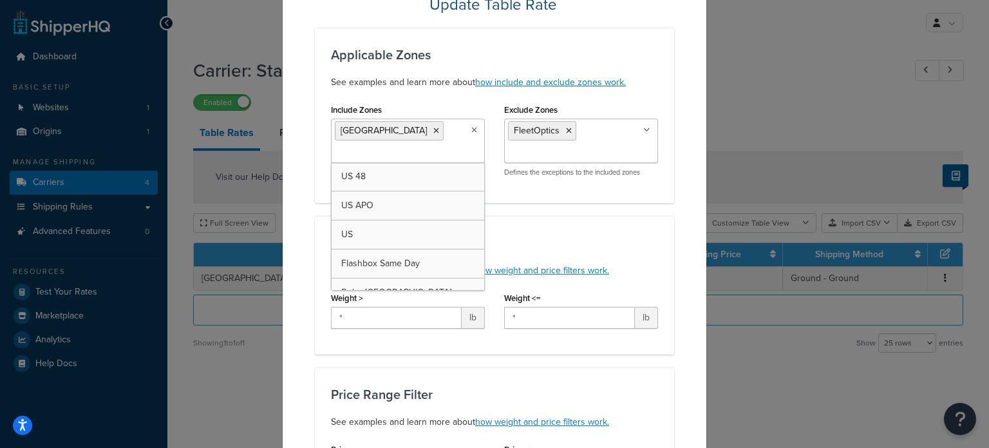
click at [423, 135] on ul "[GEOGRAPHIC_DATA]" at bounding box center [408, 141] width 154 height 44
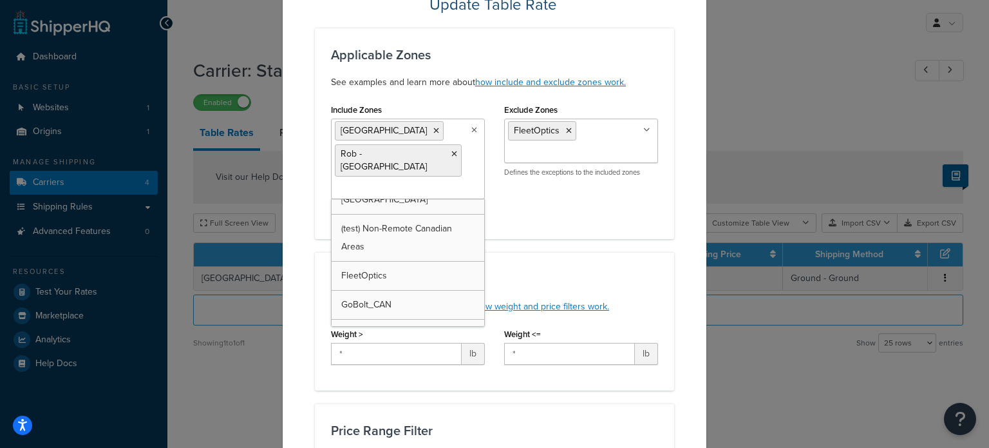
scroll to position [100, 0]
click at [577, 252] on div "Weight Range Filter See examples and learn more about how weight and price filt…" at bounding box center [494, 321] width 359 height 138
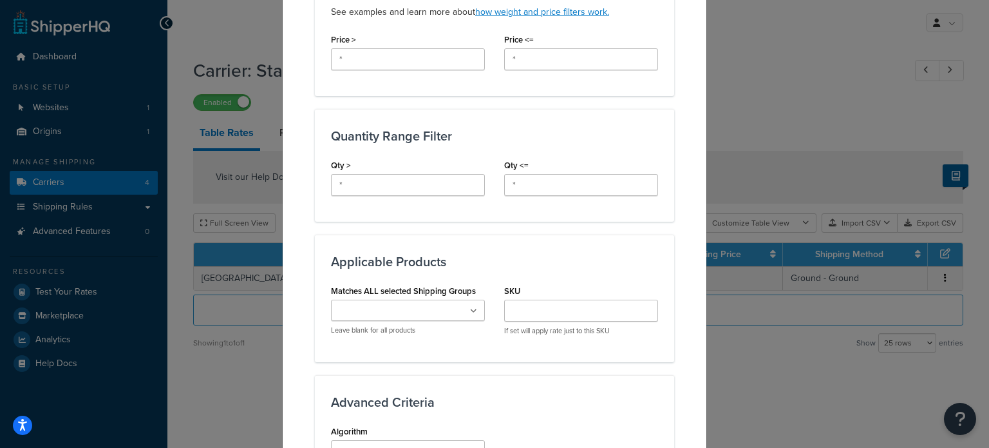
scroll to position [515, 0]
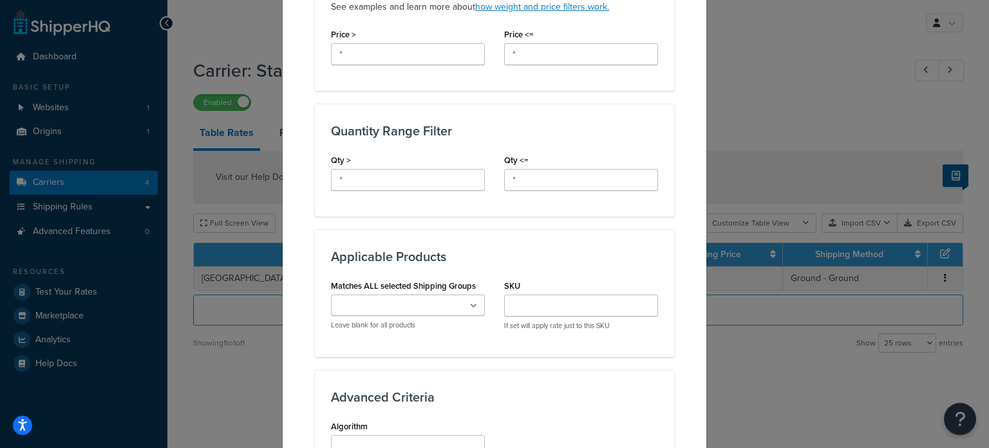
click at [414, 299] on input "Matches ALL selected Shipping Groups" at bounding box center [392, 306] width 114 height 14
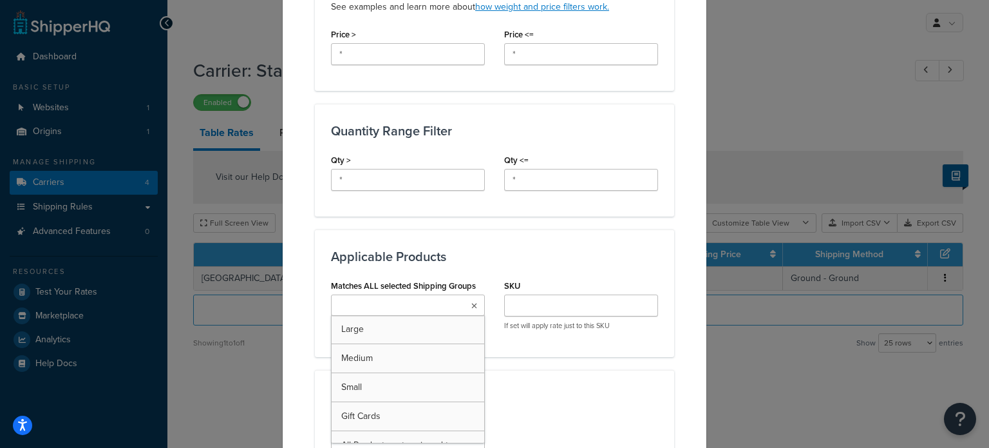
click at [414, 299] on input "Matches ALL selected Shipping Groups" at bounding box center [392, 306] width 114 height 14
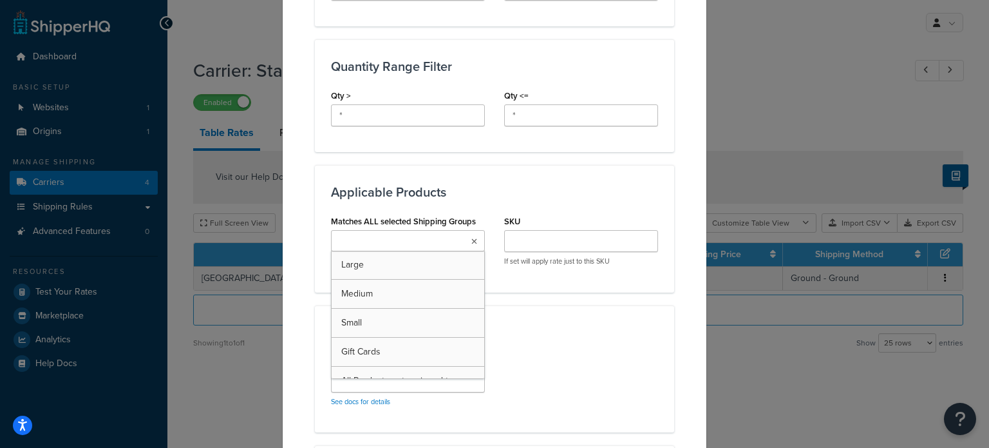
click at [531, 165] on div "Applicable Products Matches ALL selected Shipping Groups Large Medium Small Gif…" at bounding box center [494, 228] width 359 height 127
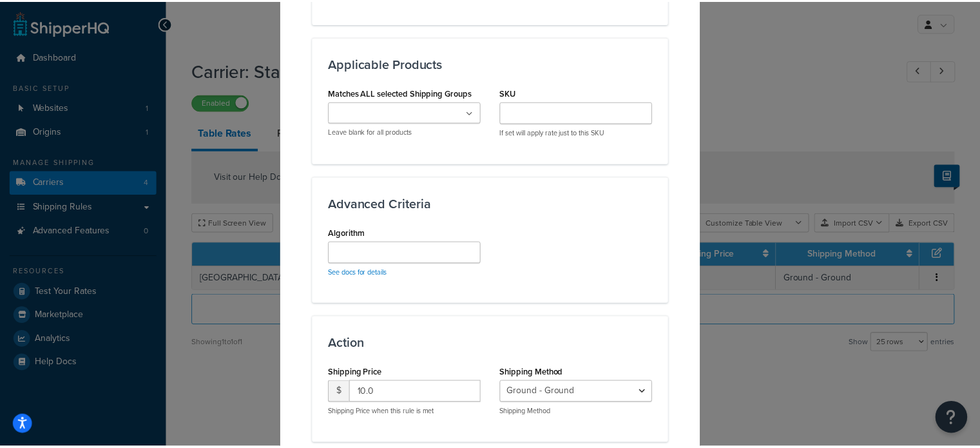
scroll to position [761, 0]
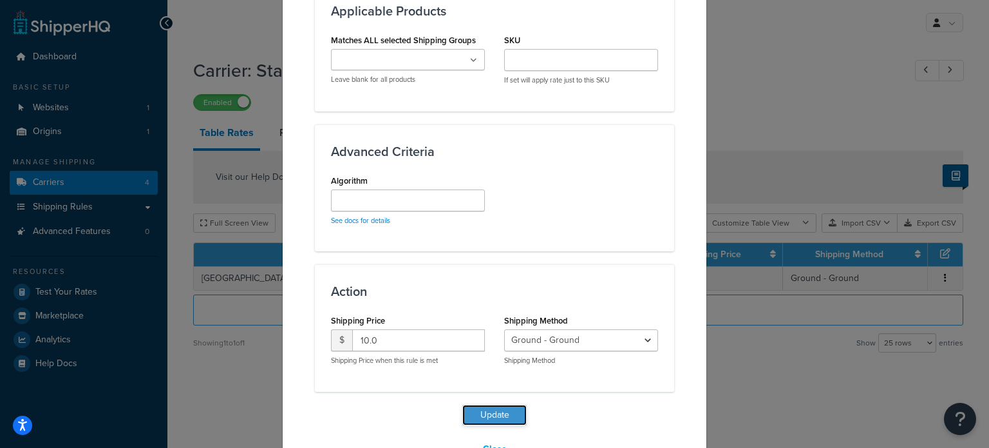
click at [491, 405] on button "Update" at bounding box center [494, 415] width 64 height 21
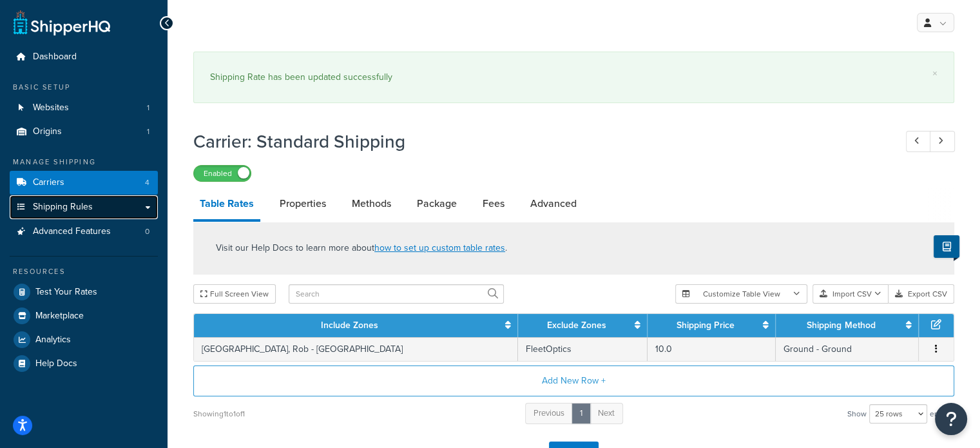
click at [64, 208] on span "Shipping Rules" at bounding box center [63, 207] width 60 height 11
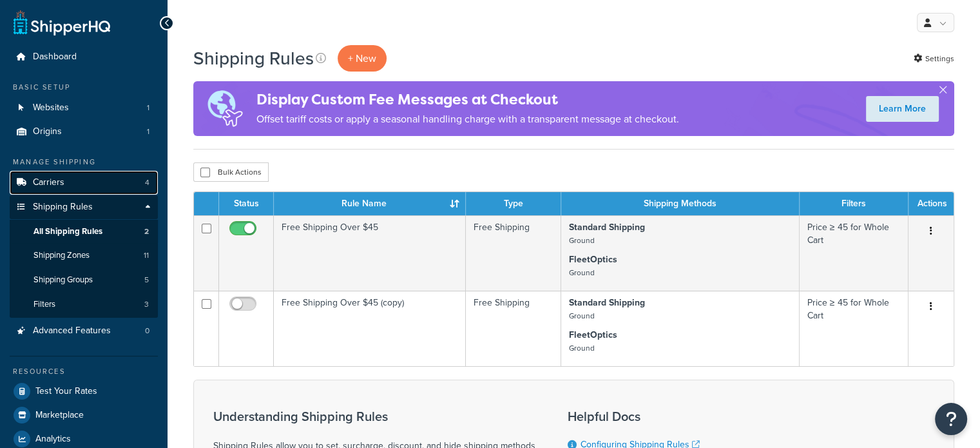
click at [63, 178] on span "Carriers" at bounding box center [49, 182] width 32 height 11
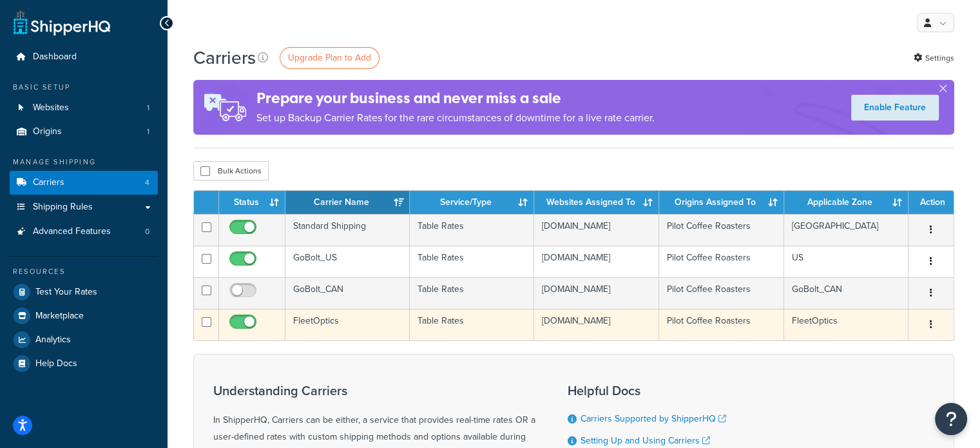
click at [930, 327] on icon "button" at bounding box center [930, 323] width 3 height 9
click at [876, 351] on link "Edit" at bounding box center [879, 350] width 102 height 26
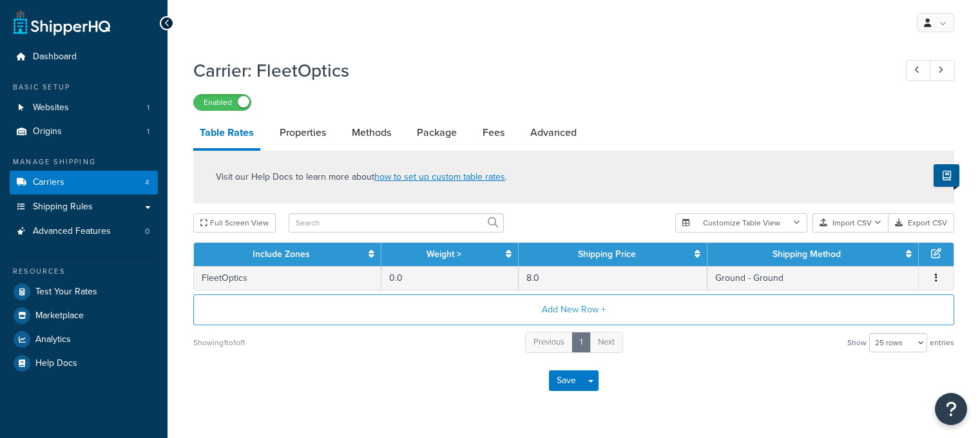
select select "25"
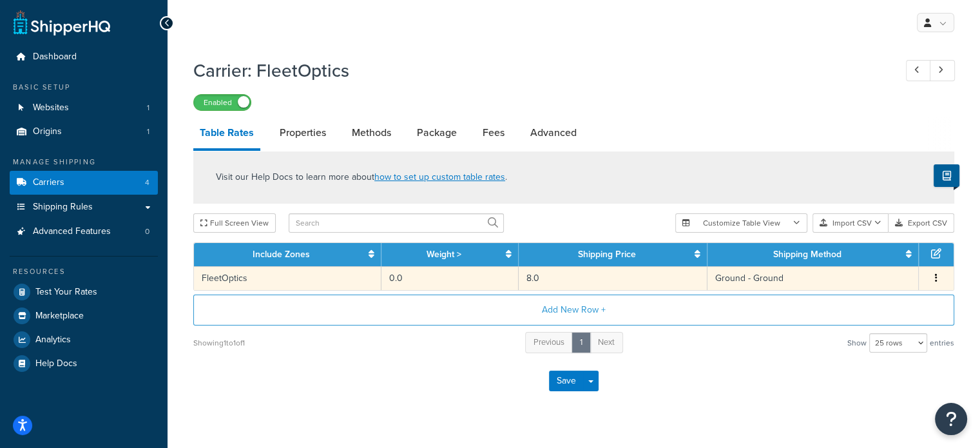
click at [931, 276] on button "button" at bounding box center [936, 278] width 10 height 14
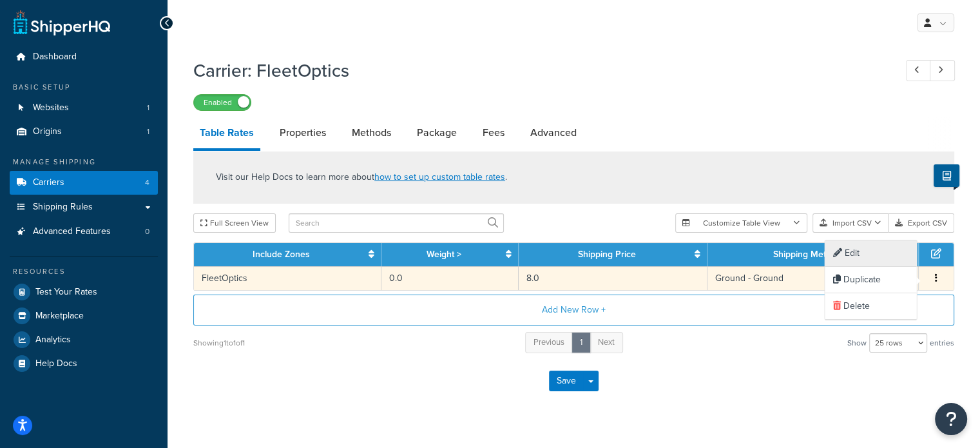
click at [864, 254] on div "Edit" at bounding box center [869, 253] width 91 height 26
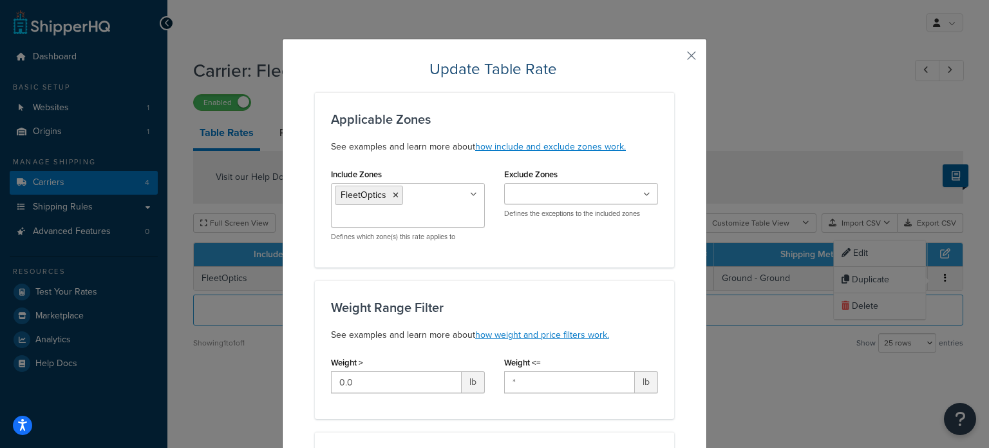
click at [437, 198] on ul "FleetOptics" at bounding box center [408, 205] width 154 height 44
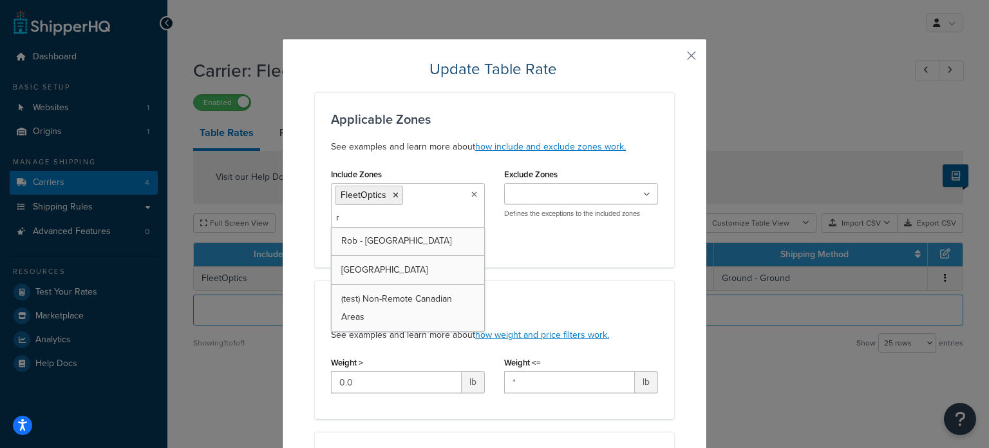
type input "ro"
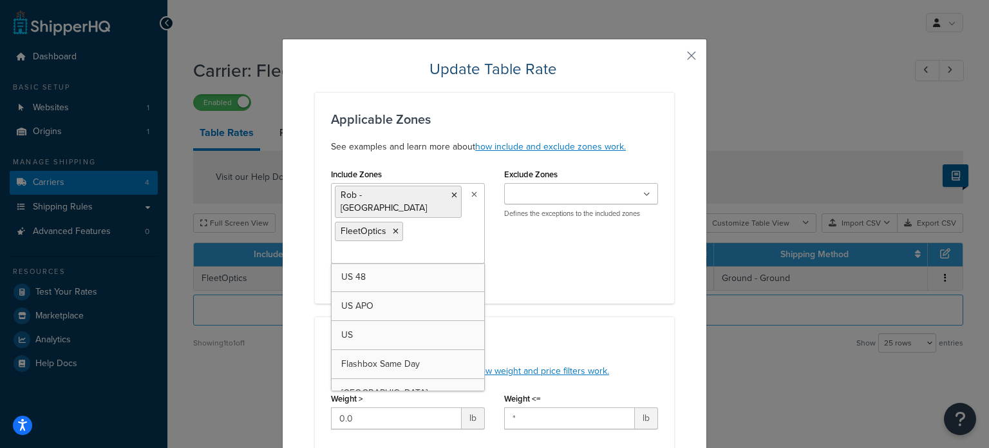
click at [546, 244] on div "Include Zones Rob - NZ FleetOptics US 48 US APO US Flashbox Same Day Canada Ont…" at bounding box center [494, 226] width 347 height 122
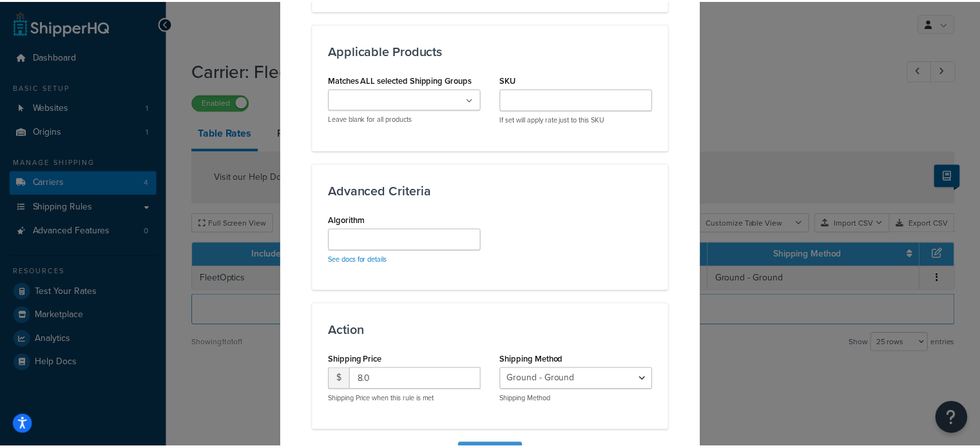
scroll to position [783, 0]
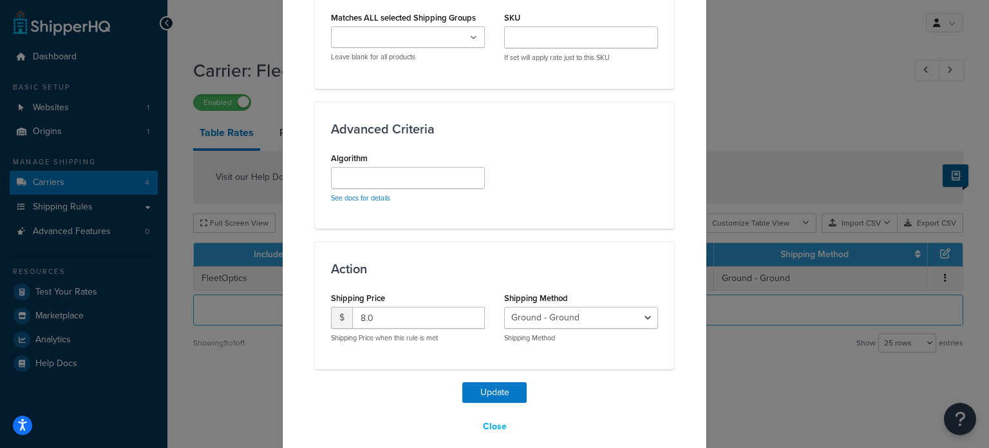
click at [474, 388] on div "Update Close" at bounding box center [494, 409] width 359 height 55
click at [474, 382] on button "Update" at bounding box center [494, 392] width 64 height 21
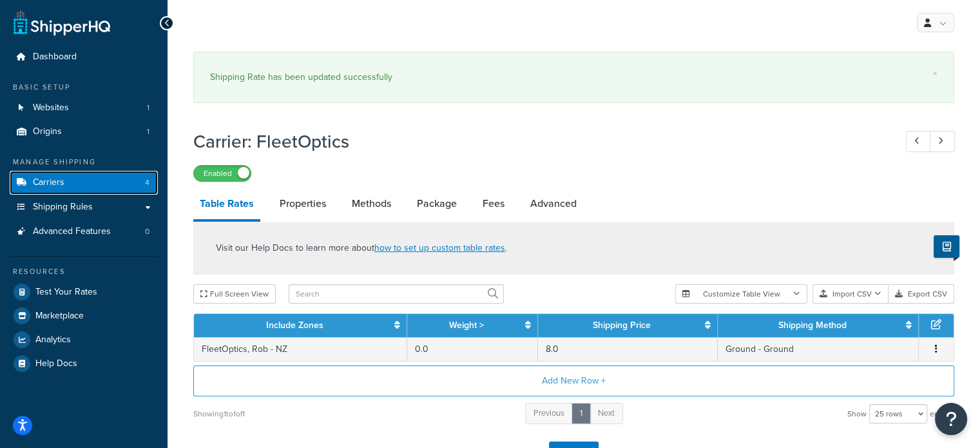
click at [108, 185] on link "Carriers 4" at bounding box center [84, 183] width 148 height 24
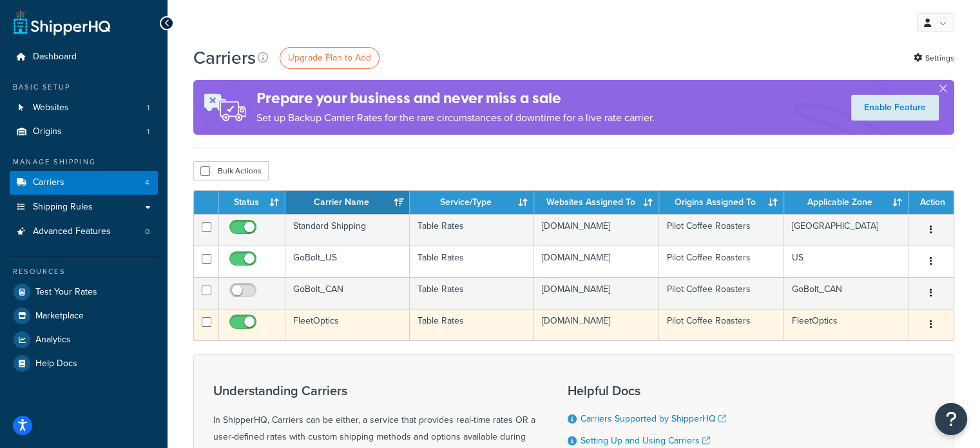
click at [935, 325] on button "button" at bounding box center [931, 324] width 18 height 21
click at [890, 347] on link "Edit" at bounding box center [879, 350] width 102 height 26
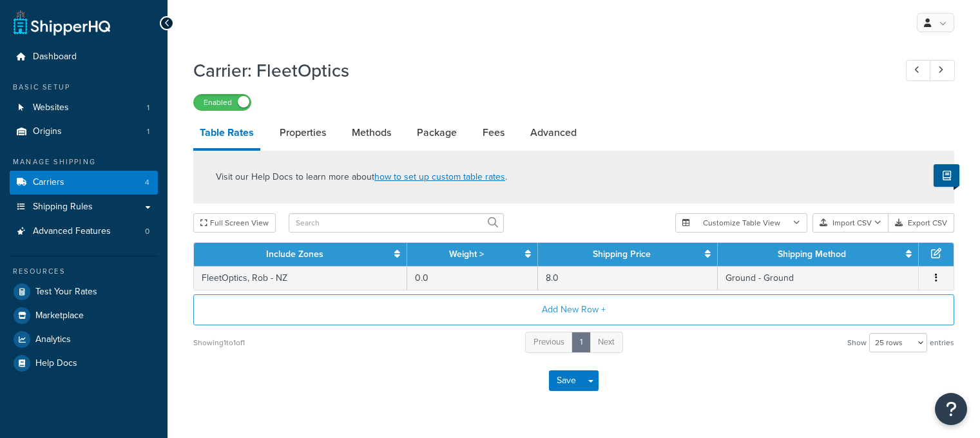
select select "25"
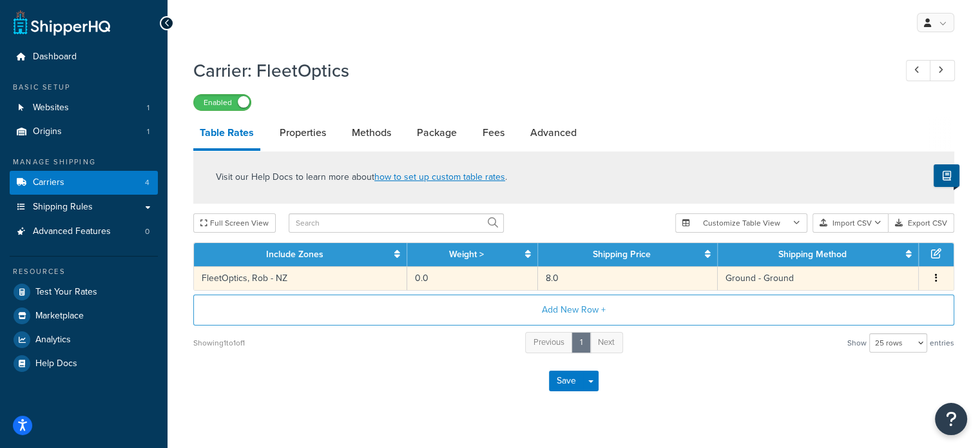
click at [938, 278] on button "button" at bounding box center [936, 278] width 10 height 14
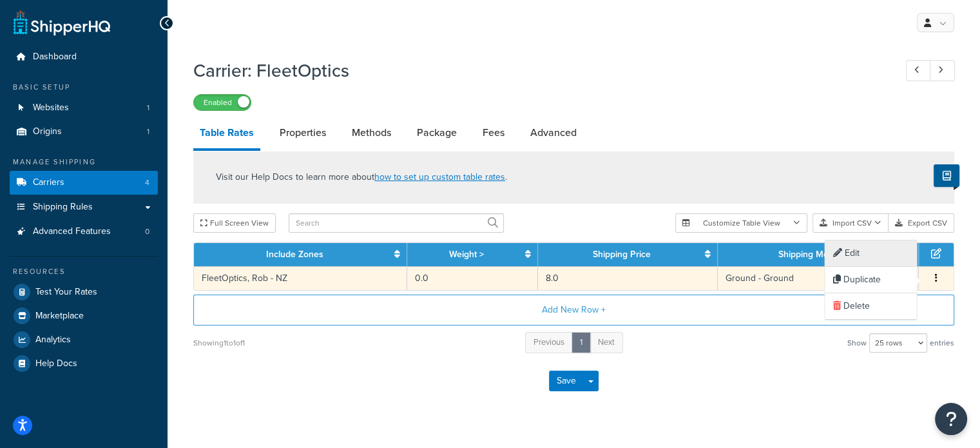
click at [861, 257] on div "Edit" at bounding box center [869, 253] width 91 height 26
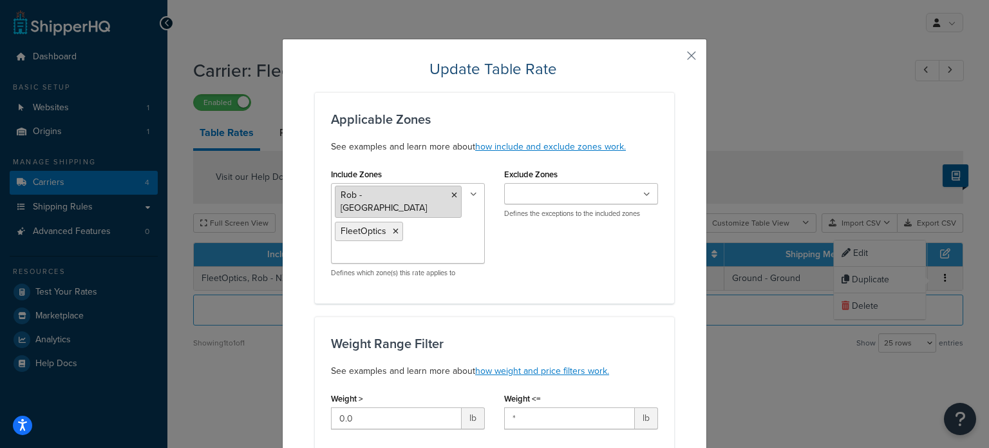
click at [452, 194] on icon at bounding box center [455, 195] width 6 height 8
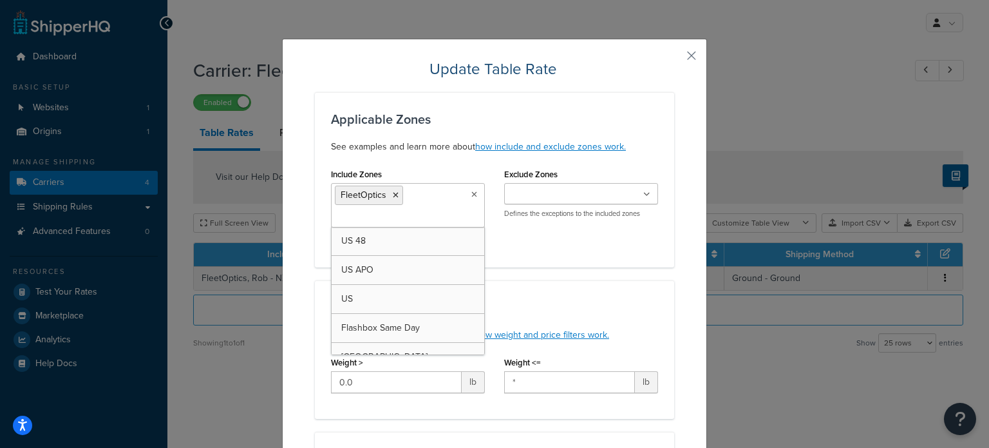
click at [585, 243] on div "Include Zones FleetOptics US 48 US APO US Flashbox Same Day [GEOGRAPHIC_DATA] R…" at bounding box center [494, 208] width 347 height 86
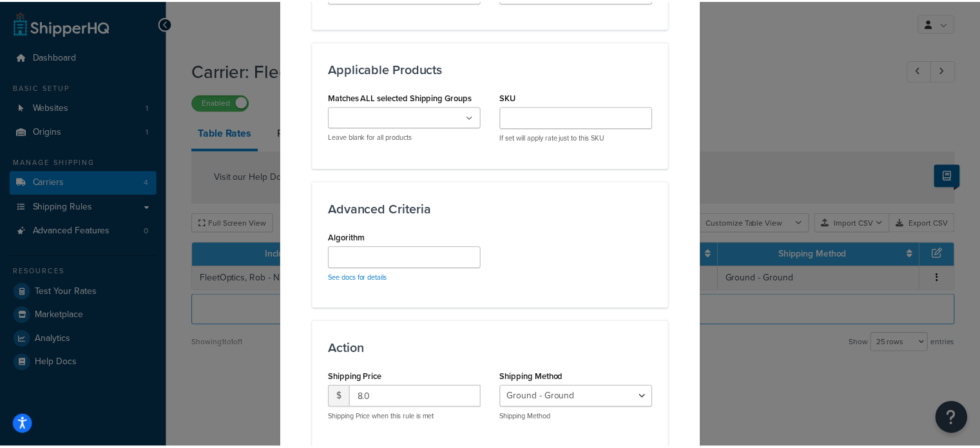
scroll to position [761, 0]
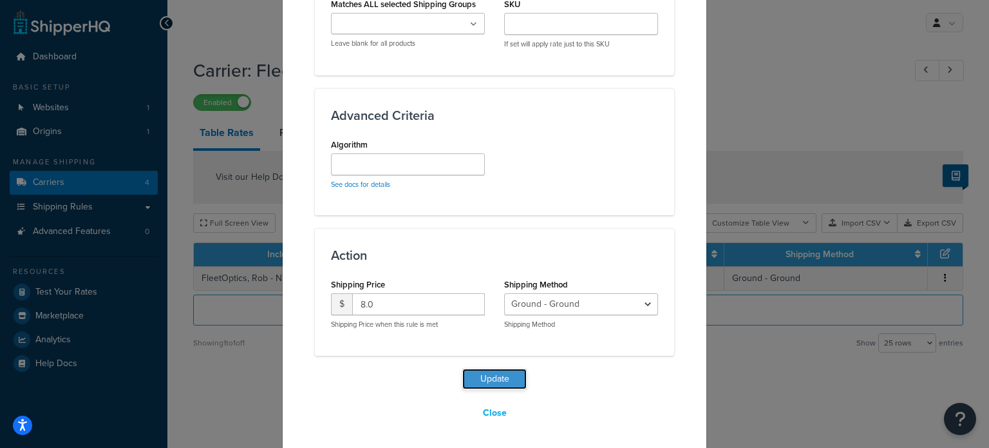
click at [481, 383] on button "Update" at bounding box center [494, 378] width 64 height 21
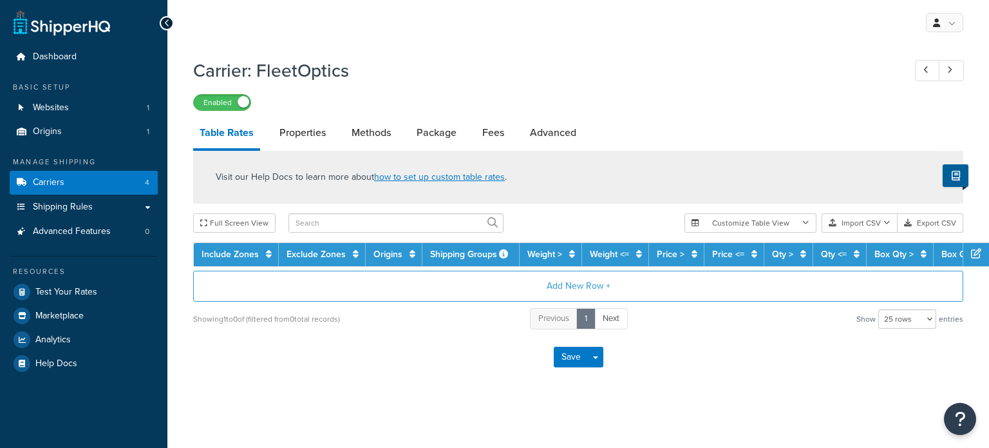
select select "25"
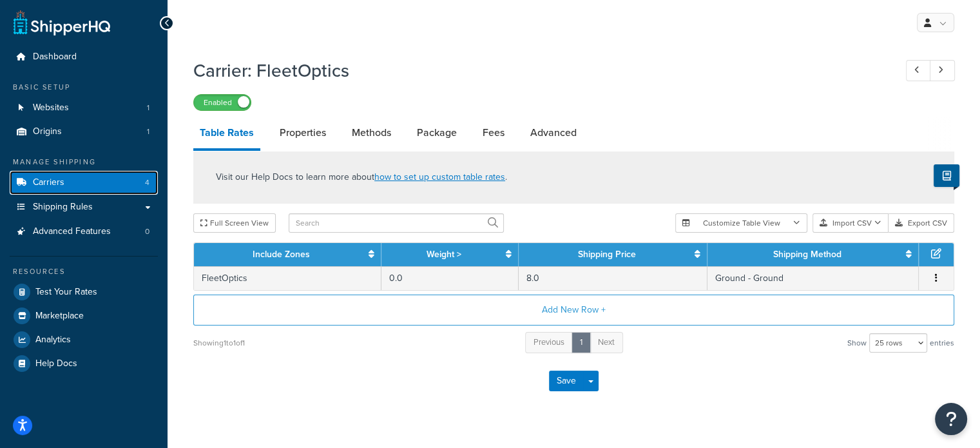
click at [111, 182] on link "Carriers 4" at bounding box center [84, 183] width 148 height 24
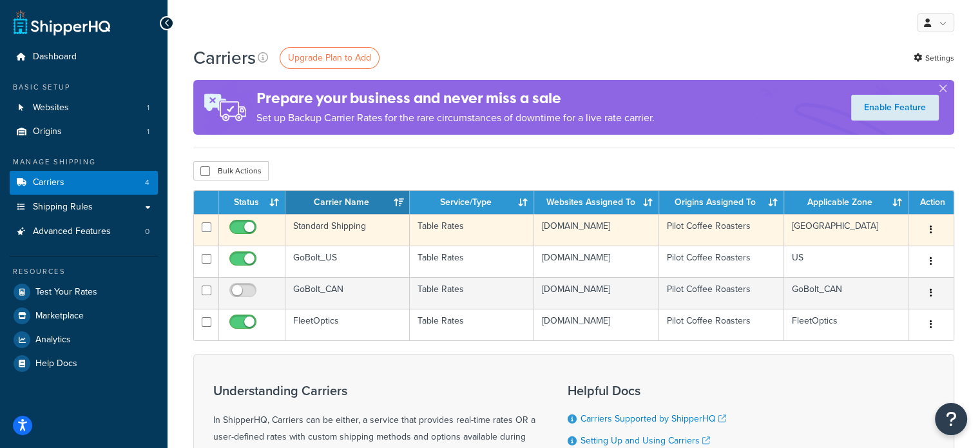
click at [924, 226] on button "button" at bounding box center [931, 230] width 18 height 21
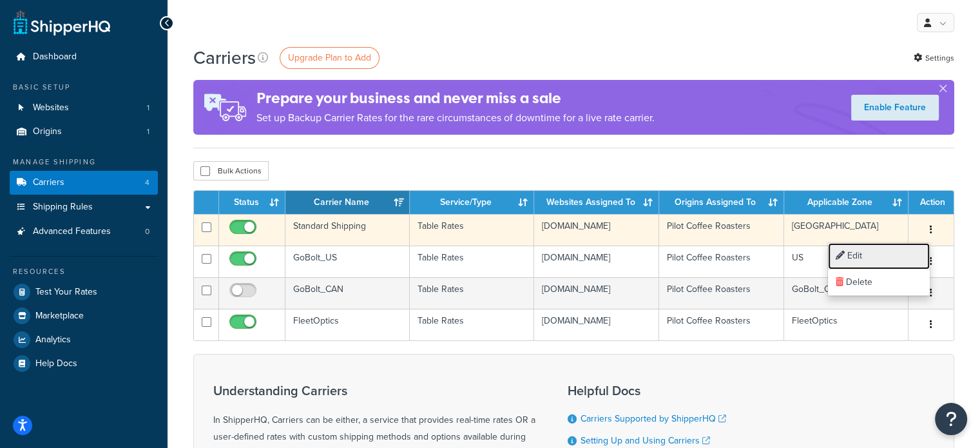
click at [882, 252] on link "Edit" at bounding box center [879, 256] width 102 height 26
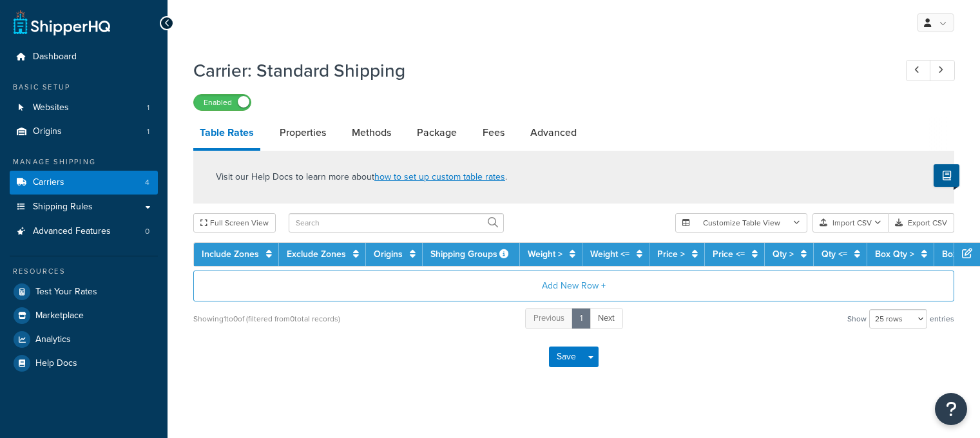
select select "25"
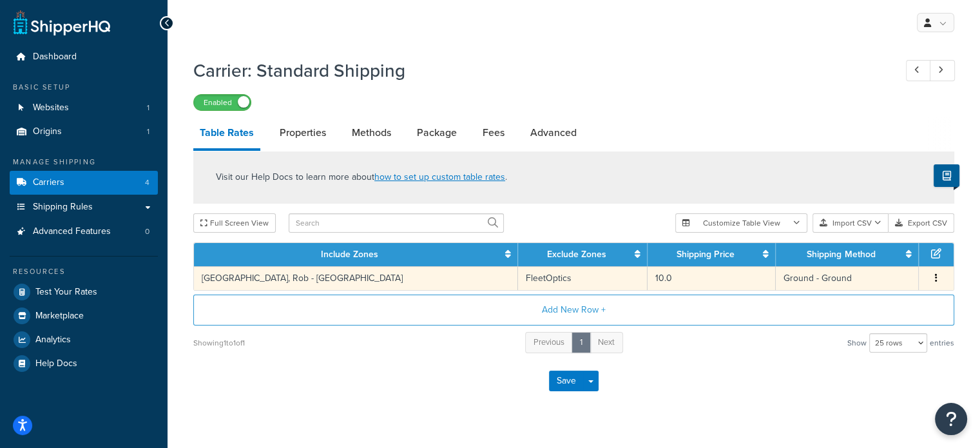
click at [215, 285] on td "Canada, Rob - NZ" at bounding box center [356, 278] width 324 height 24
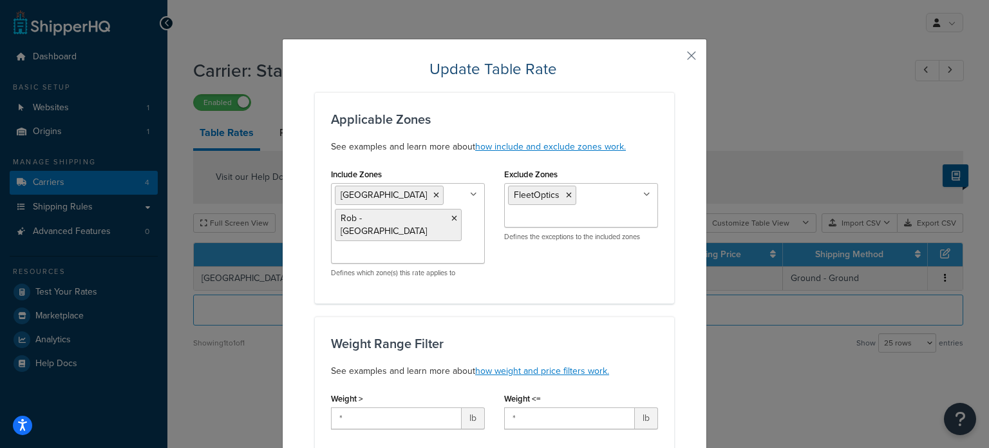
click at [415, 247] on input "Include Zones" at bounding box center [392, 254] width 114 height 14
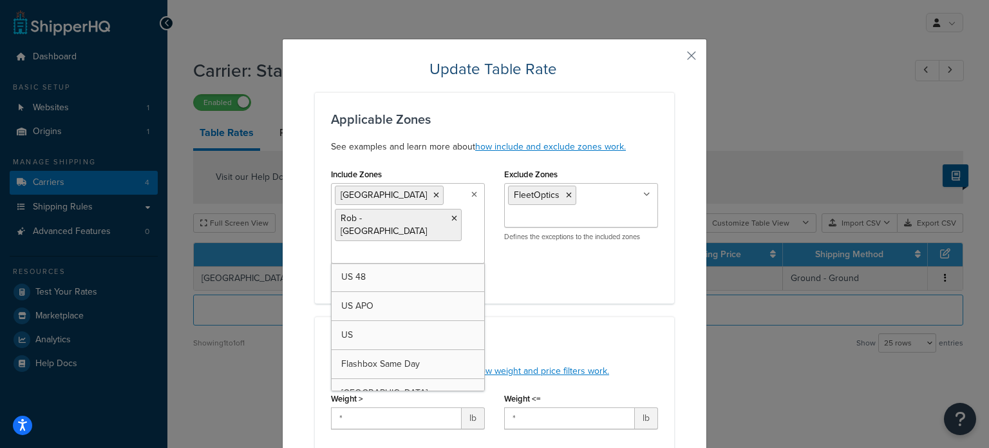
click at [415, 247] on input "Include Zones" at bounding box center [392, 254] width 114 height 14
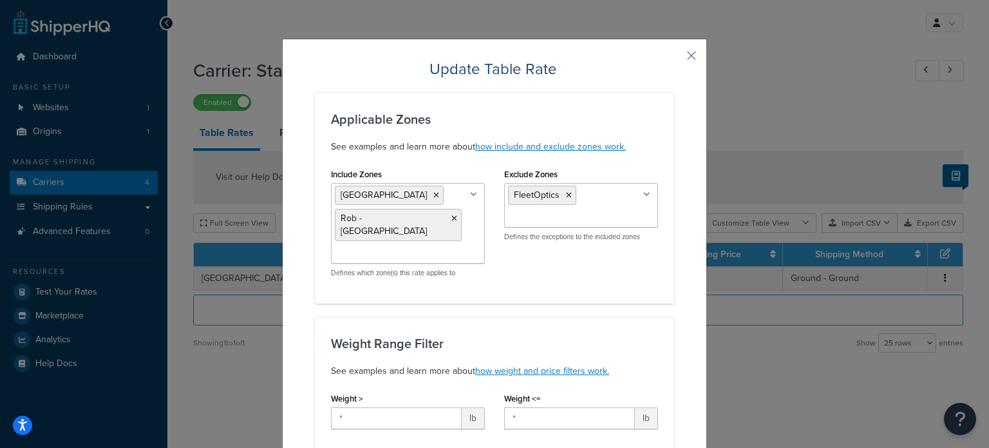
click at [554, 242] on div "Exclude Zones FleetOptics US 48 US APO US Flashbox Same Day Canada Rob - NZ Ont…" at bounding box center [581, 208] width 173 height 86
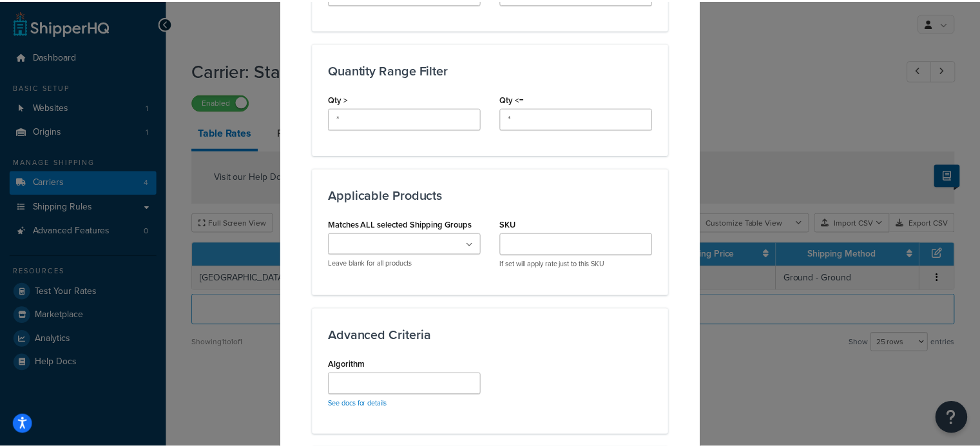
scroll to position [761, 0]
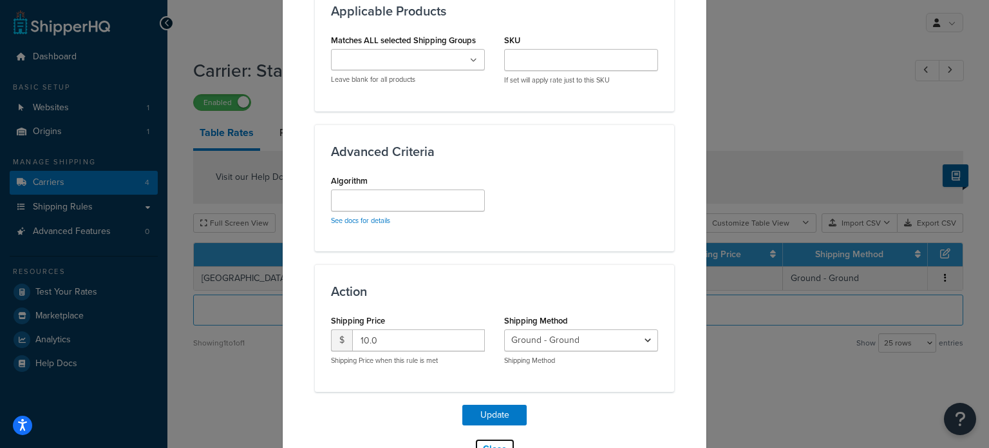
click at [486, 437] on button "Close" at bounding box center [495, 449] width 41 height 22
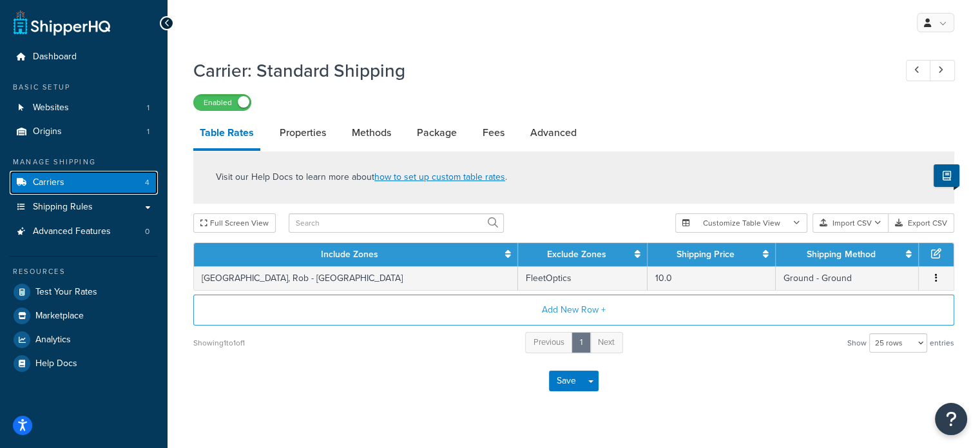
click at [124, 183] on link "Carriers 4" at bounding box center [84, 183] width 148 height 24
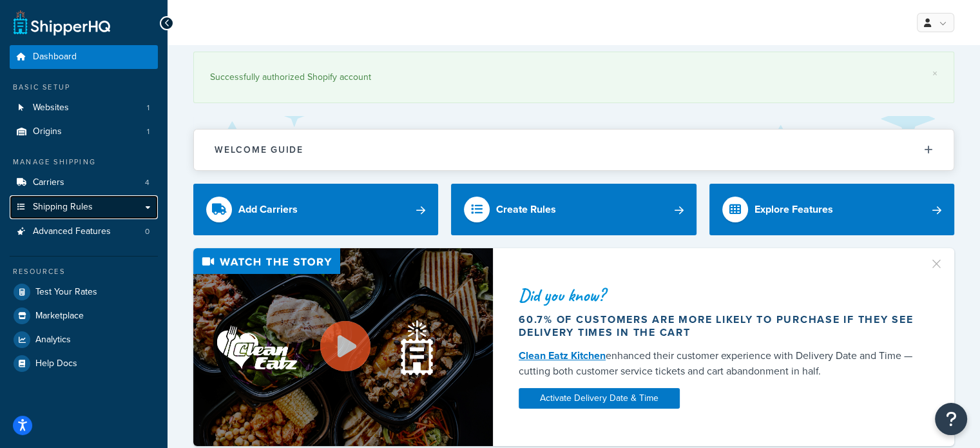
click at [110, 205] on link "Shipping Rules" at bounding box center [84, 207] width 148 height 24
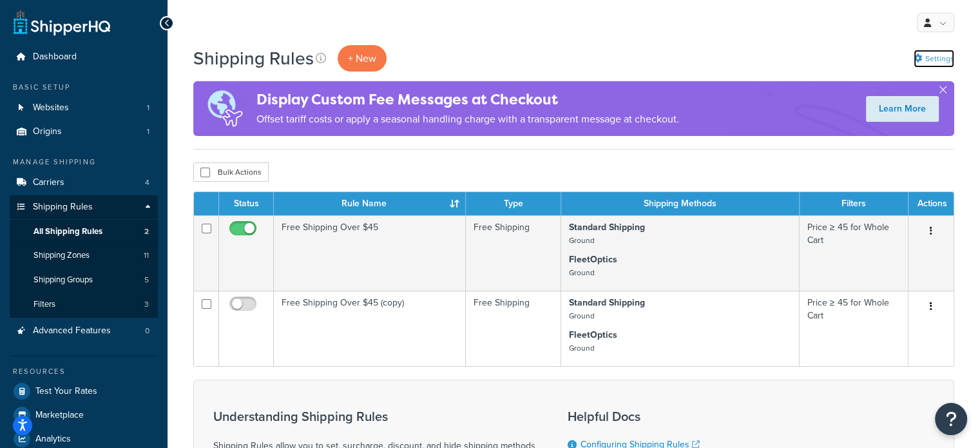
click at [921, 62] on link "Settings" at bounding box center [933, 59] width 41 height 18
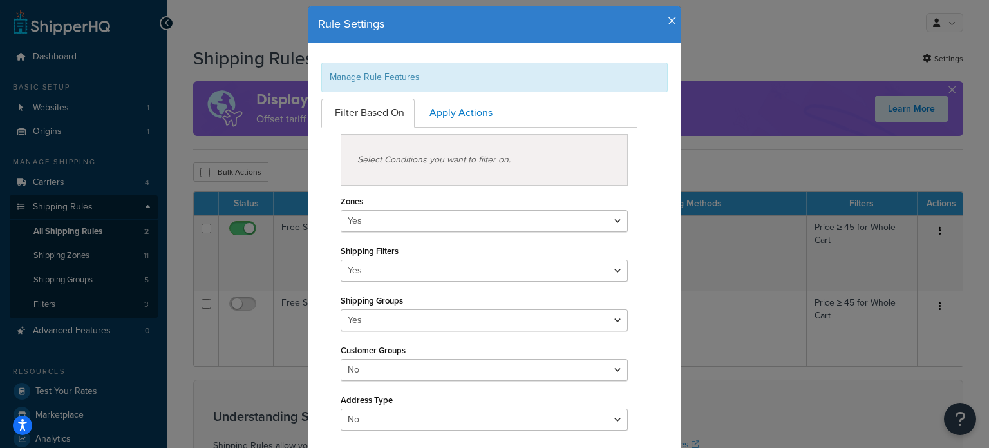
scroll to position [64, 0]
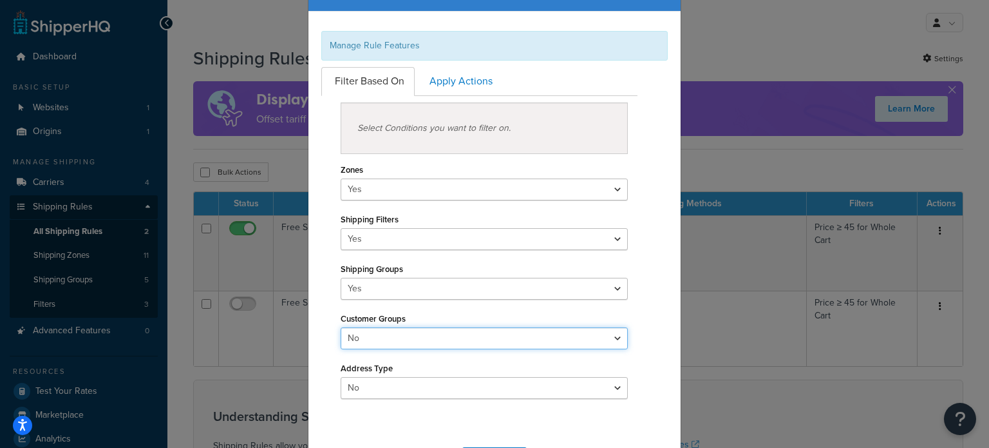
click at [394, 345] on select "Yes No" at bounding box center [484, 338] width 287 height 22
select select "true"
click at [341, 327] on select "Yes No" at bounding box center [484, 338] width 287 height 22
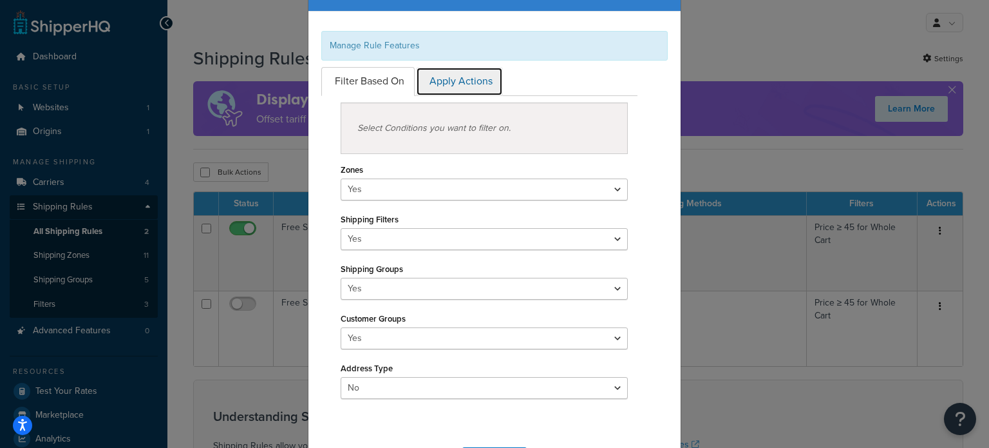
click at [462, 78] on link "Apply Actions" at bounding box center [459, 81] width 87 height 29
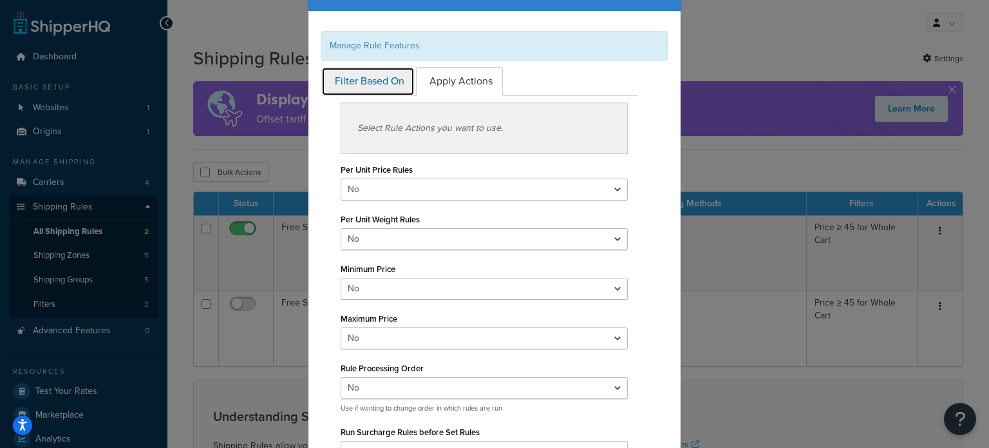
click at [377, 87] on link "Filter Based On" at bounding box center [367, 81] width 93 height 29
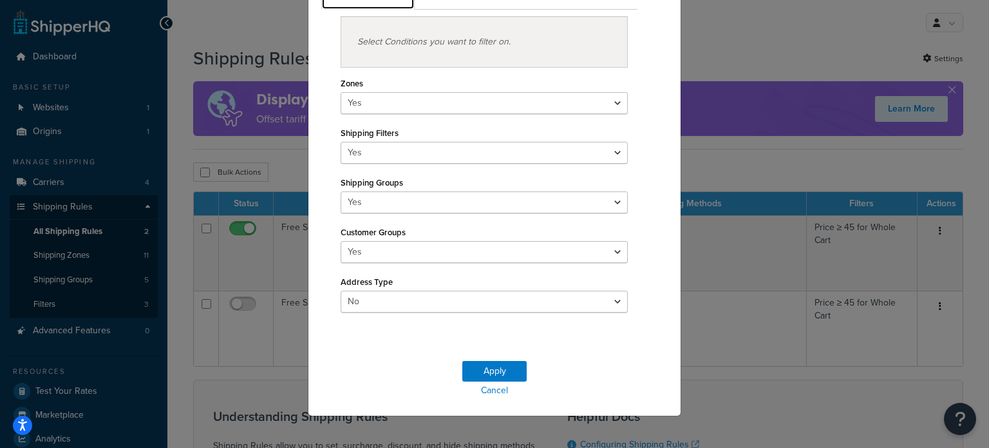
scroll to position [156, 0]
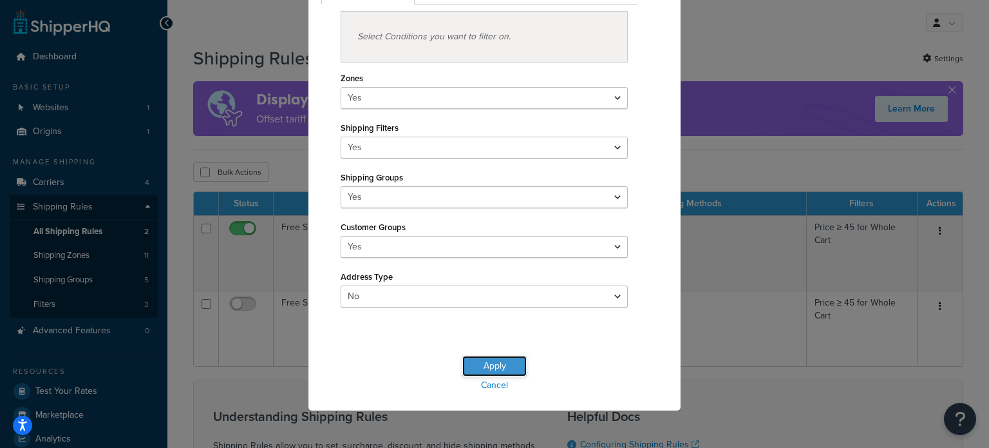
click at [497, 358] on button "Apply" at bounding box center [494, 366] width 64 height 21
